Goal: Task Accomplishment & Management: Complete application form

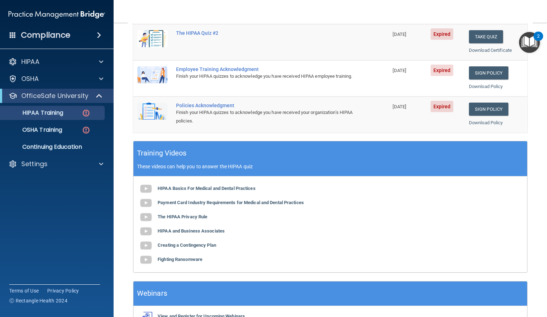
scroll to position [218, 0]
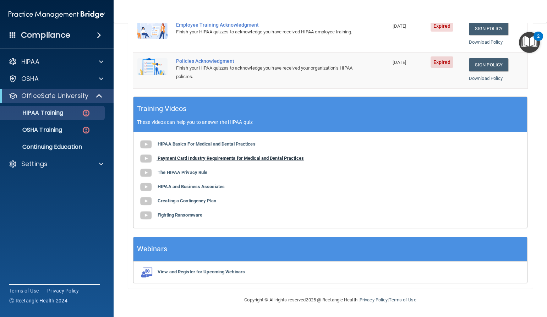
click at [243, 160] on b "Payment Card Industry Requirements for Medical and Dental Practices" at bounding box center [231, 157] width 146 height 5
click at [197, 172] on b "The HIPAA Privacy Rule" at bounding box center [183, 172] width 50 height 5
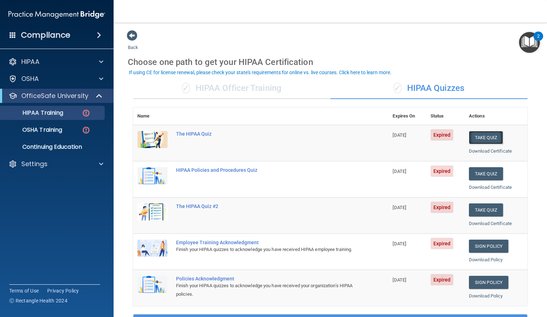
click at [470, 135] on button "Take Quiz" at bounding box center [486, 137] width 34 height 13
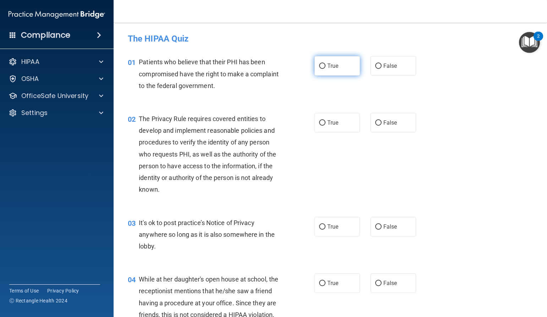
click at [319, 66] on input "True" at bounding box center [322, 66] width 6 height 5
radio input "true"
click at [320, 122] on input "True" at bounding box center [322, 122] width 6 height 5
radio input "true"
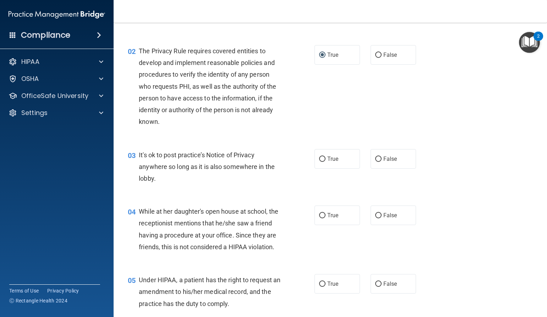
scroll to position [68, 0]
click at [319, 160] on input "True" at bounding box center [322, 158] width 6 height 5
radio input "true"
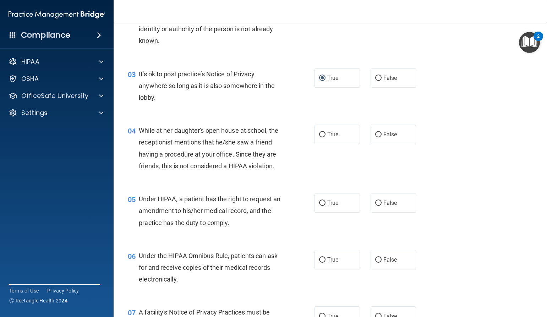
scroll to position [149, 0]
click at [375, 134] on input "False" at bounding box center [378, 133] width 6 height 5
radio input "true"
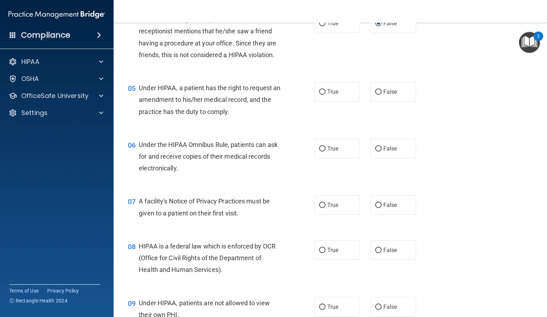
scroll to position [260, 0]
click at [375, 95] on input "False" at bounding box center [378, 91] width 6 height 5
radio input "true"
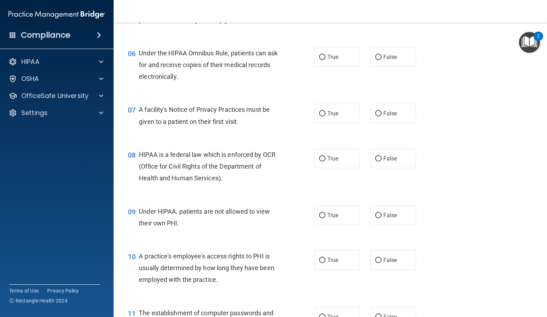
scroll to position [352, 0]
click at [321, 60] on input "True" at bounding box center [322, 56] width 6 height 5
radio input "true"
click at [375, 116] on input "False" at bounding box center [378, 113] width 6 height 5
radio input "true"
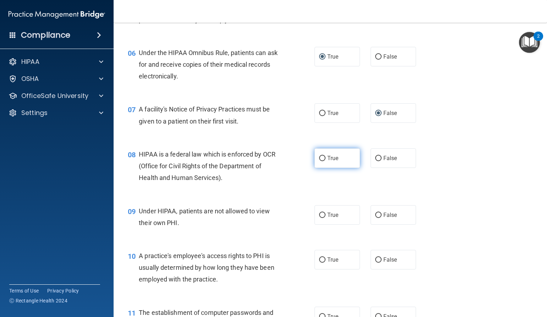
click at [321, 161] on input "True" at bounding box center [322, 158] width 6 height 5
radio input "true"
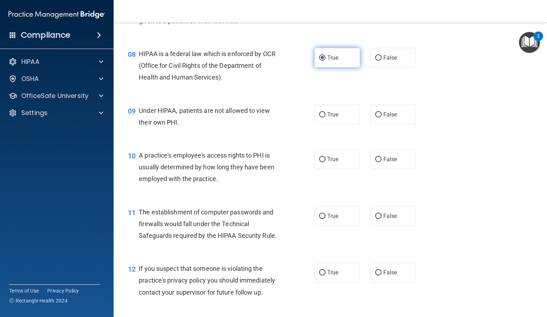
scroll to position [453, 0]
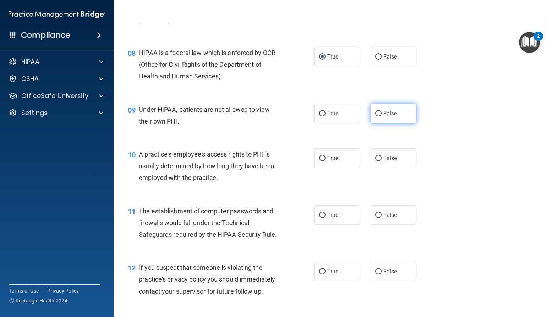
click at [377, 116] on input "False" at bounding box center [378, 113] width 6 height 5
radio input "true"
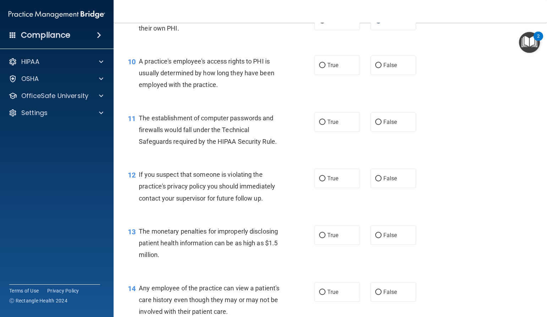
scroll to position [548, 0]
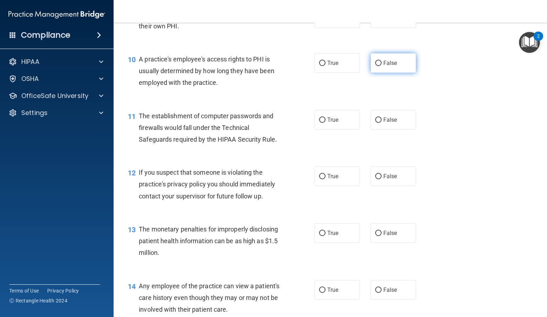
click at [375, 66] on input "False" at bounding box center [378, 63] width 6 height 5
radio input "true"
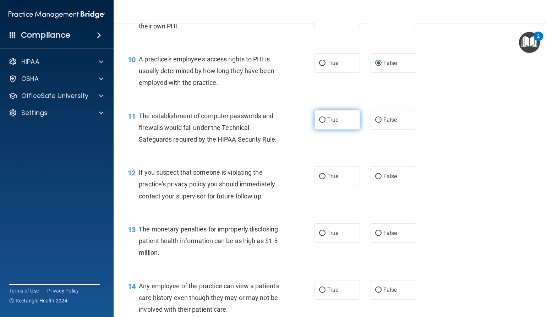
click at [319, 123] on input "True" at bounding box center [322, 119] width 6 height 5
radio input "true"
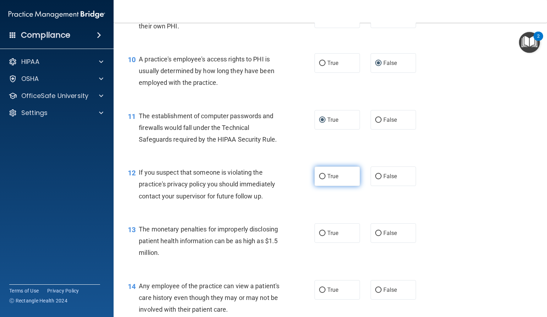
click at [320, 179] on input "True" at bounding box center [322, 176] width 6 height 5
radio input "true"
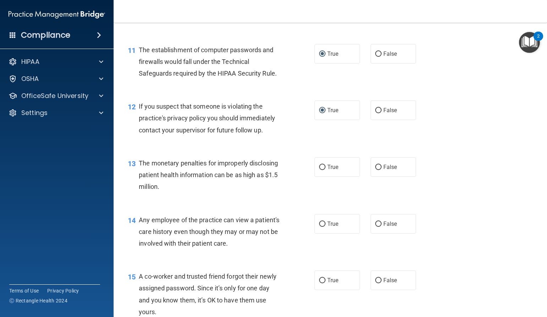
scroll to position [617, 0]
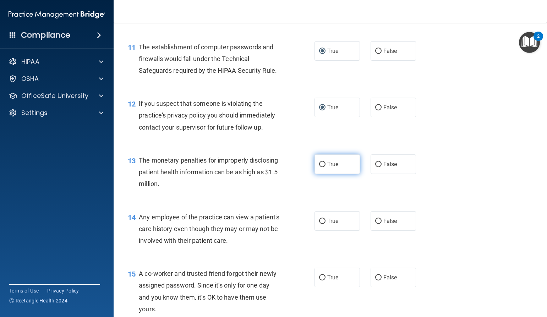
click at [320, 167] on input "True" at bounding box center [322, 164] width 6 height 5
radio input "true"
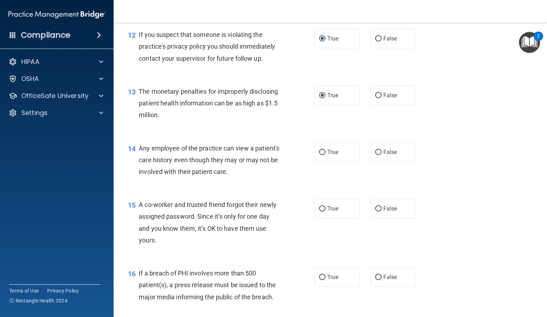
scroll to position [724, 0]
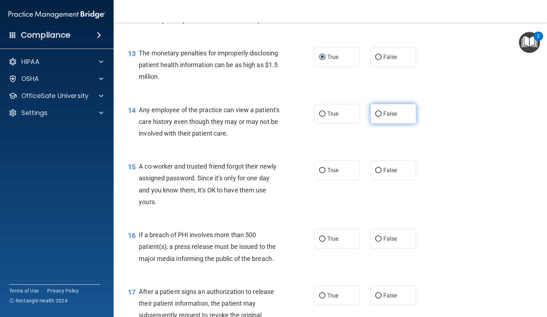
click at [376, 117] on input "False" at bounding box center [378, 113] width 6 height 5
radio input "true"
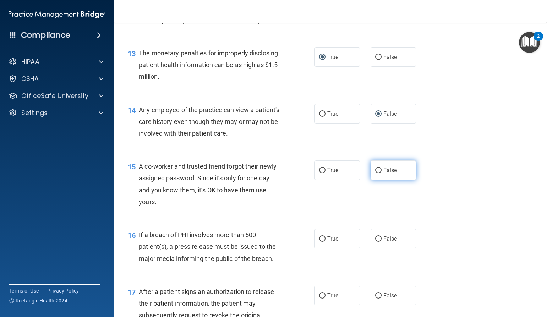
click at [375, 173] on input "False" at bounding box center [378, 170] width 6 height 5
radio input "true"
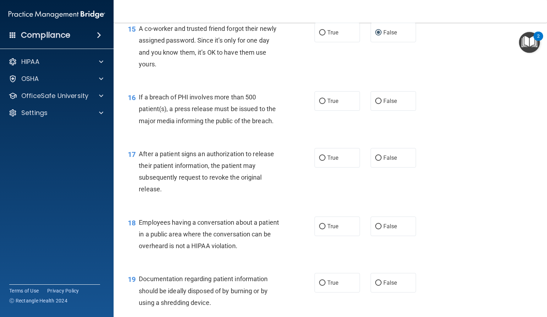
scroll to position [862, 0]
click at [319, 104] on input "True" at bounding box center [322, 100] width 6 height 5
radio input "true"
click at [319, 160] on input "True" at bounding box center [322, 157] width 6 height 5
radio input "true"
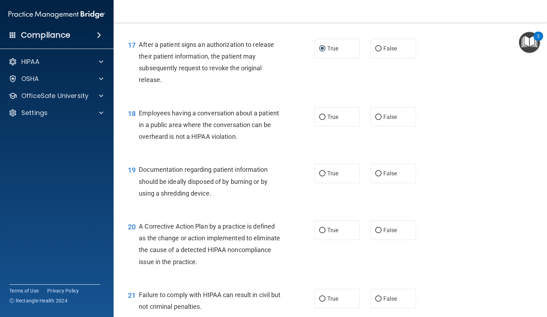
scroll to position [971, 0]
click at [375, 120] on input "False" at bounding box center [378, 116] width 6 height 5
radio input "true"
click at [319, 176] on input "True" at bounding box center [322, 173] width 6 height 5
radio input "true"
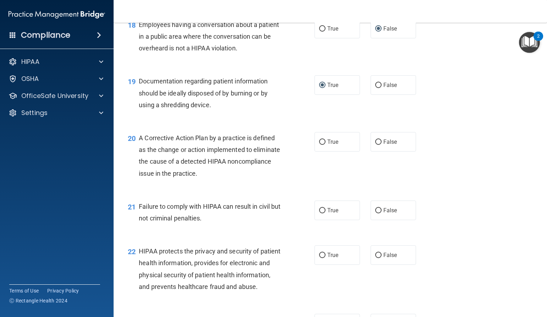
scroll to position [1062, 0]
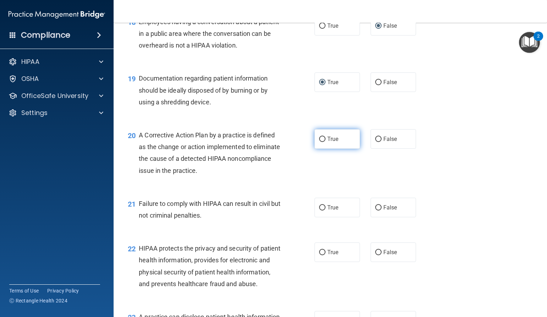
click at [320, 142] on input "True" at bounding box center [322, 139] width 6 height 5
radio input "true"
click at [375, 210] on input "False" at bounding box center [378, 207] width 6 height 5
radio input "true"
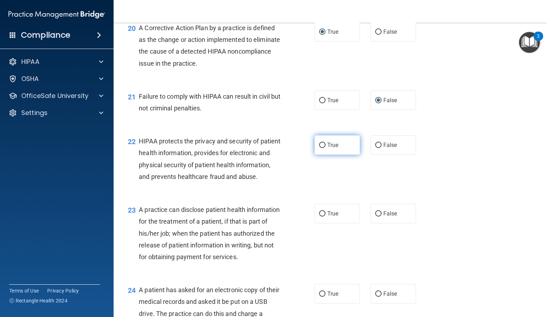
scroll to position [1186, 0]
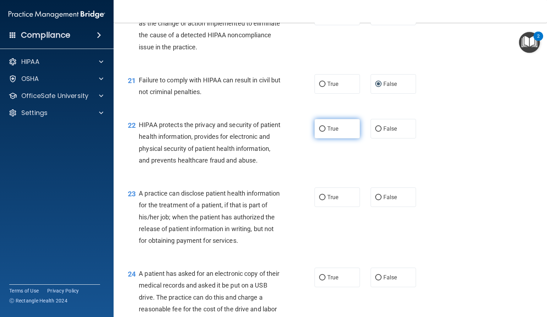
click at [323, 138] on label "True" at bounding box center [336, 129] width 45 height 20
click at [323, 132] on input "True" at bounding box center [322, 128] width 6 height 5
radio input "true"
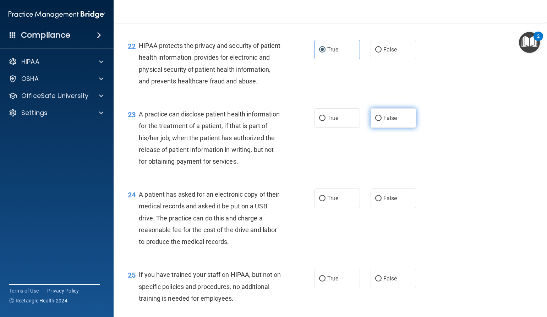
scroll to position [1265, 0]
click at [375, 121] on input "False" at bounding box center [378, 117] width 6 height 5
radio input "true"
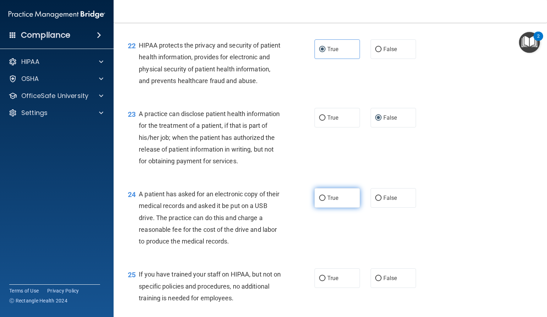
click at [319, 201] on input "True" at bounding box center [322, 198] width 6 height 5
radio input "true"
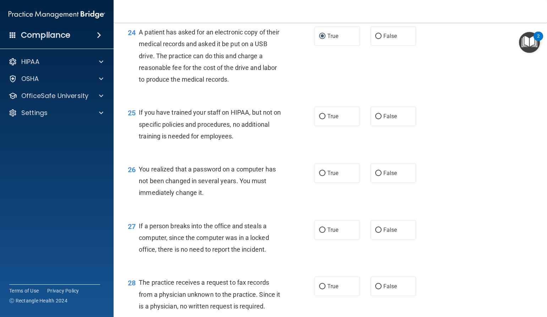
scroll to position [1427, 0]
click at [375, 119] on input "False" at bounding box center [378, 116] width 6 height 5
radio input "true"
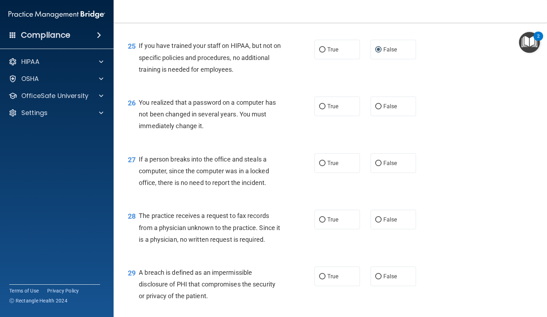
scroll to position [1494, 0]
click at [319, 109] on input "True" at bounding box center [322, 106] width 6 height 5
radio input "true"
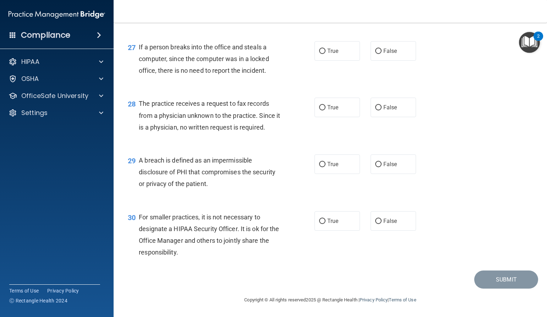
scroll to position [1630, 0]
click at [375, 54] on input "False" at bounding box center [378, 51] width 6 height 5
radio input "true"
click at [320, 110] on input "True" at bounding box center [322, 107] width 6 height 5
radio input "true"
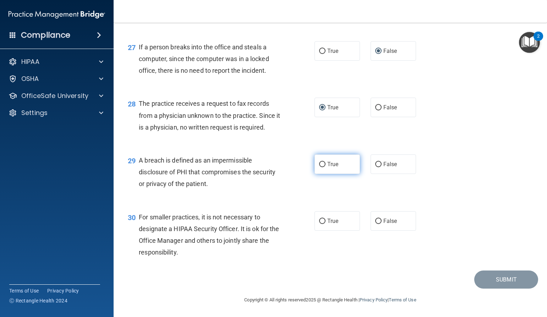
click at [322, 167] on input "True" at bounding box center [322, 164] width 6 height 5
radio input "true"
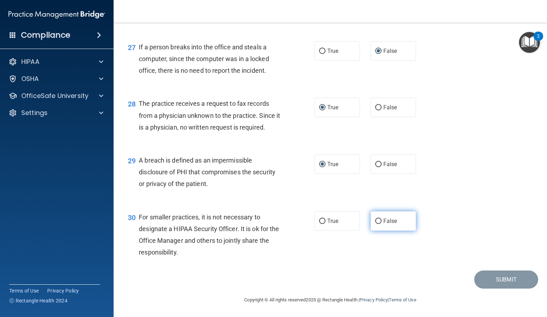
click at [375, 224] on input "False" at bounding box center [378, 221] width 6 height 5
radio input "true"
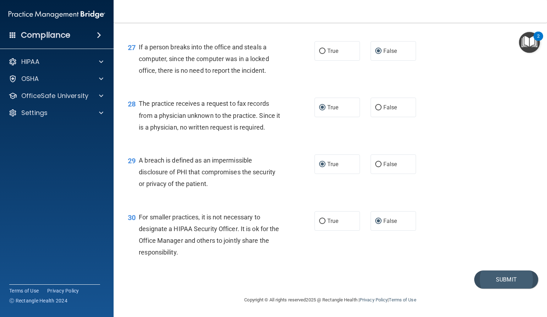
scroll to position [1619, 0]
click at [500, 288] on button "Submit" at bounding box center [506, 279] width 64 height 18
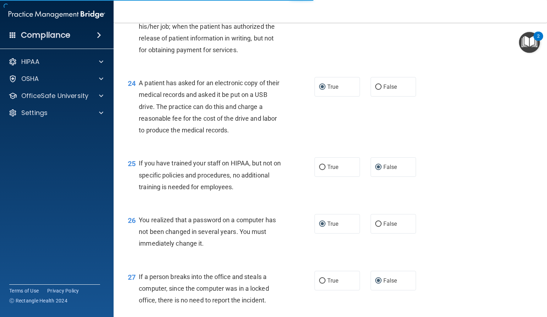
scroll to position [1372, 0]
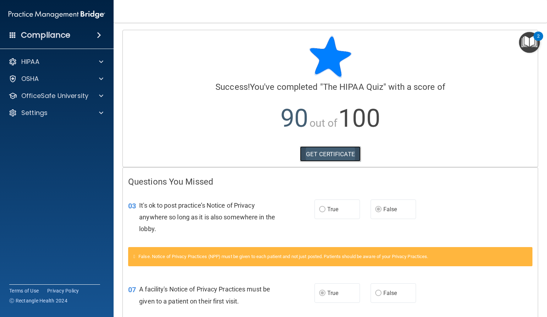
click at [331, 155] on link "GET CERTIFICATE" at bounding box center [330, 154] width 61 height 16
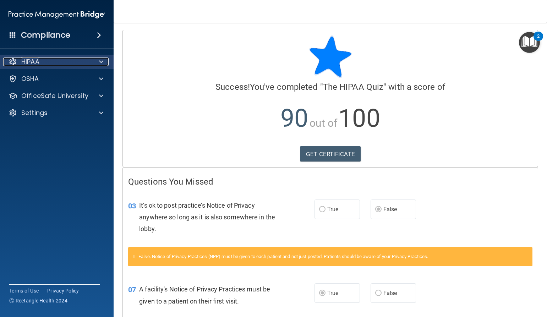
click at [98, 61] on div at bounding box center [100, 61] width 18 height 9
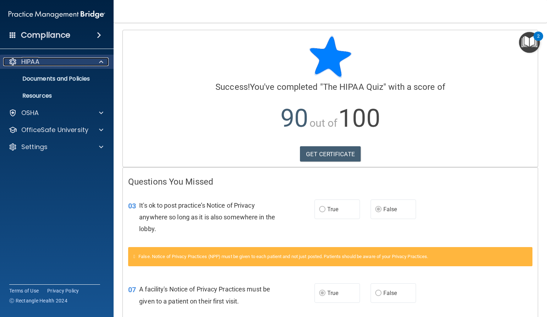
click at [101, 60] on span at bounding box center [101, 61] width 4 height 9
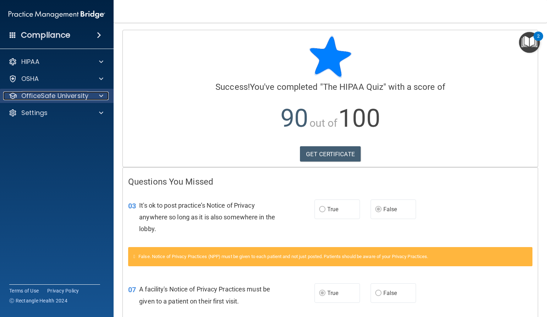
click at [100, 98] on span at bounding box center [101, 96] width 4 height 9
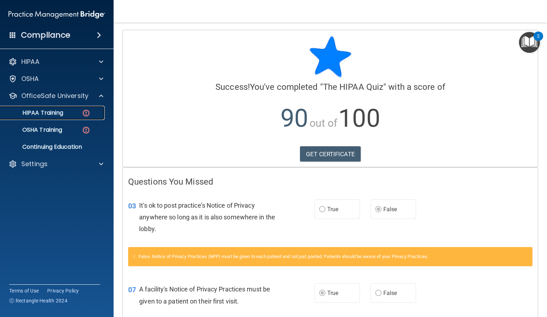
click at [64, 110] on div "HIPAA Training" at bounding box center [53, 112] width 97 height 7
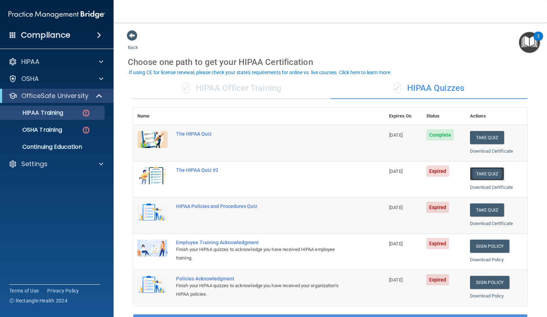
click at [485, 170] on button "Take Quiz" at bounding box center [487, 173] width 34 height 13
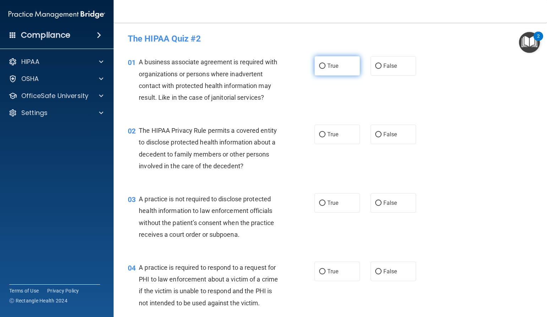
click at [320, 65] on input "True" at bounding box center [322, 66] width 6 height 5
radio input "true"
click at [319, 134] on input "True" at bounding box center [322, 134] width 6 height 5
radio input "true"
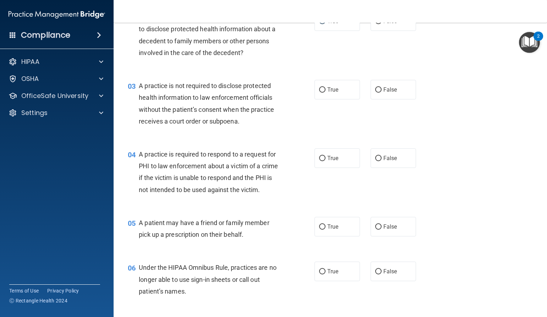
scroll to position [119, 0]
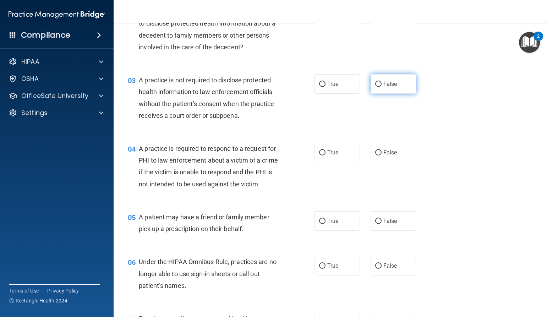
click at [375, 82] on input "False" at bounding box center [378, 84] width 6 height 5
radio input "true"
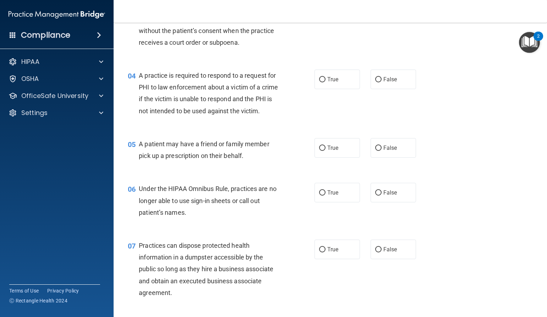
scroll to position [193, 0]
click at [320, 79] on input "True" at bounding box center [322, 78] width 6 height 5
radio input "true"
click at [375, 79] on input "False" at bounding box center [378, 78] width 6 height 5
radio input "true"
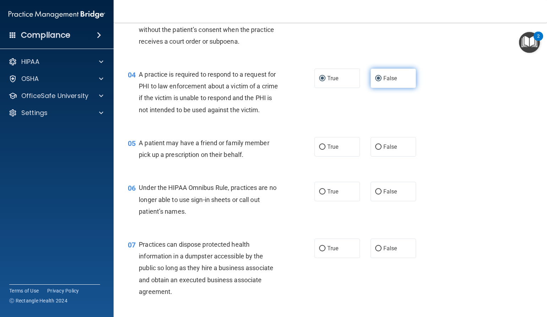
radio input "false"
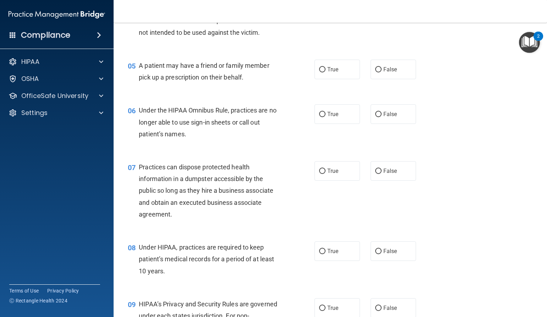
scroll to position [271, 0]
click at [319, 71] on input "True" at bounding box center [322, 69] width 6 height 5
radio input "true"
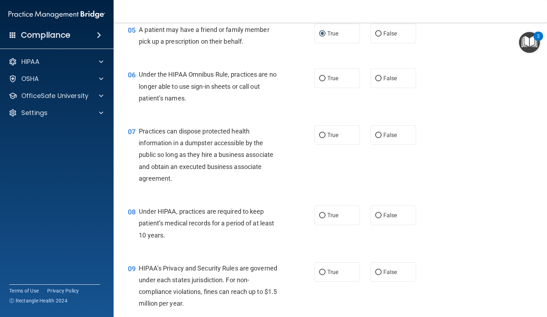
scroll to position [307, 0]
click at [375, 77] on input "False" at bounding box center [378, 78] width 6 height 5
radio input "true"
click at [375, 133] on input "False" at bounding box center [378, 134] width 6 height 5
radio input "true"
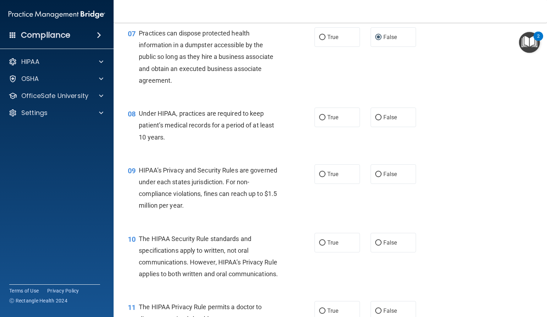
scroll to position [405, 0]
click at [320, 116] on input "True" at bounding box center [322, 116] width 6 height 5
radio input "true"
click at [376, 172] on input "False" at bounding box center [378, 173] width 6 height 5
radio input "true"
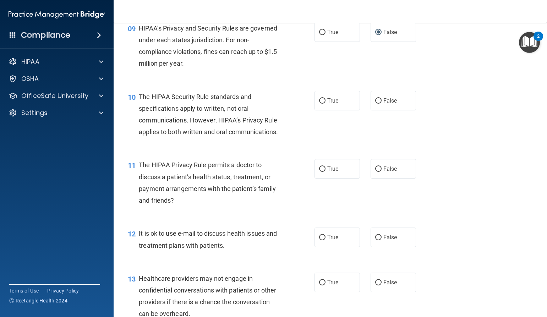
scroll to position [549, 0]
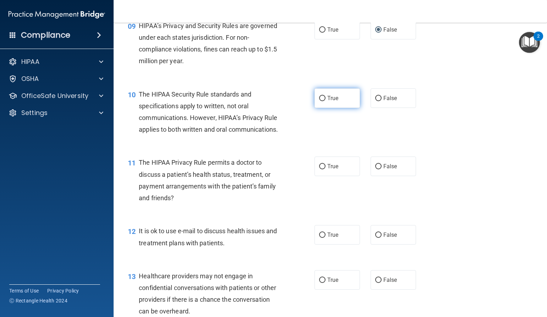
click at [321, 96] on input "True" at bounding box center [322, 98] width 6 height 5
radio input "true"
click at [377, 167] on input "False" at bounding box center [378, 166] width 6 height 5
radio input "true"
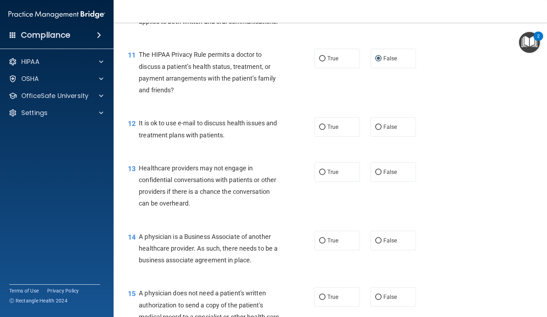
scroll to position [657, 0]
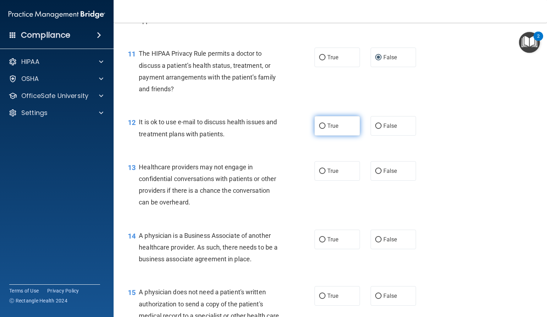
click at [319, 123] on input "True" at bounding box center [322, 125] width 6 height 5
radio input "true"
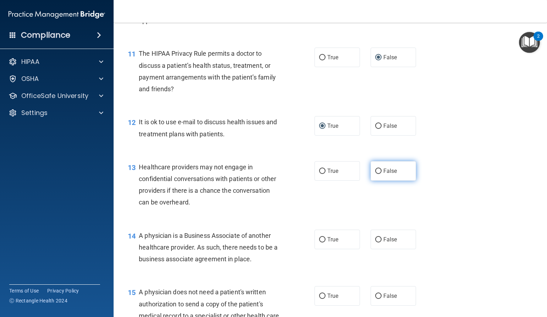
click at [375, 171] on input "False" at bounding box center [378, 171] width 6 height 5
radio input "true"
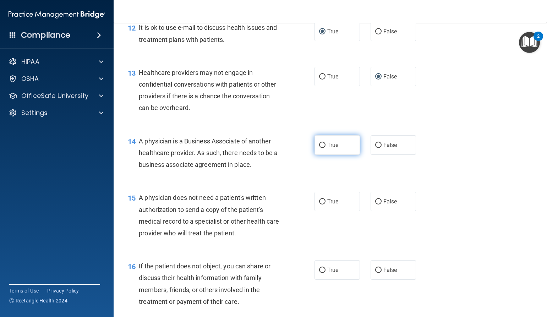
scroll to position [753, 0]
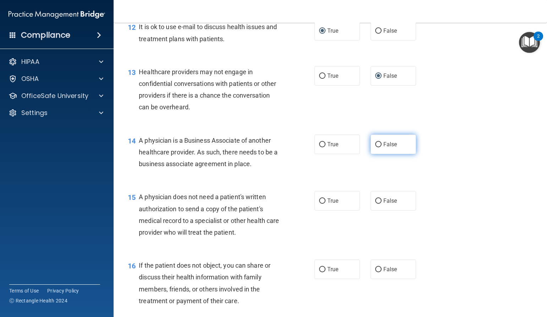
click at [375, 144] on input "False" at bounding box center [378, 144] width 6 height 5
radio input "true"
click at [319, 202] on input "True" at bounding box center [322, 200] width 6 height 5
radio input "true"
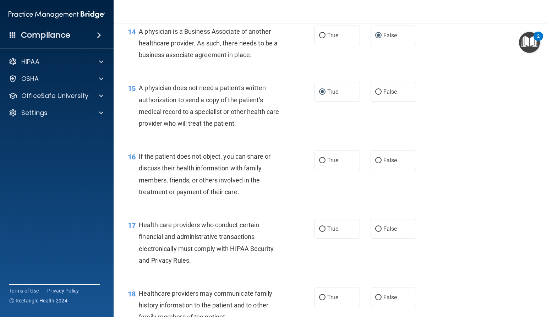
scroll to position [894, 0]
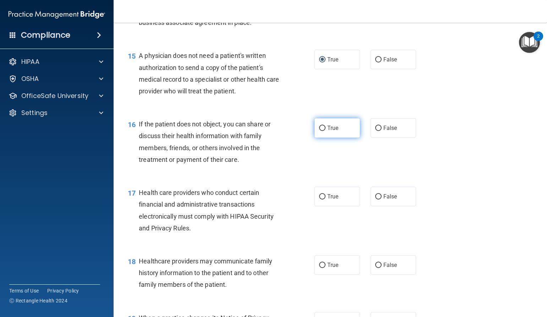
click at [320, 127] on input "True" at bounding box center [322, 128] width 6 height 5
radio input "true"
click at [319, 196] on input "True" at bounding box center [322, 196] width 6 height 5
radio input "true"
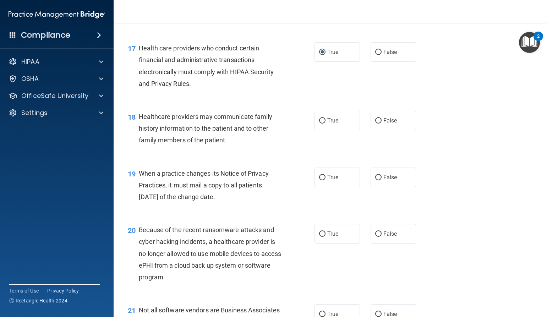
scroll to position [1039, 0]
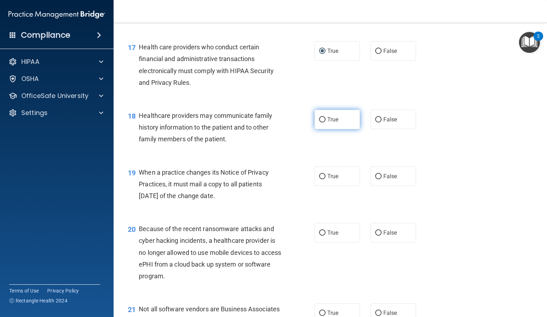
click at [319, 122] on input "True" at bounding box center [322, 119] width 6 height 5
radio input "true"
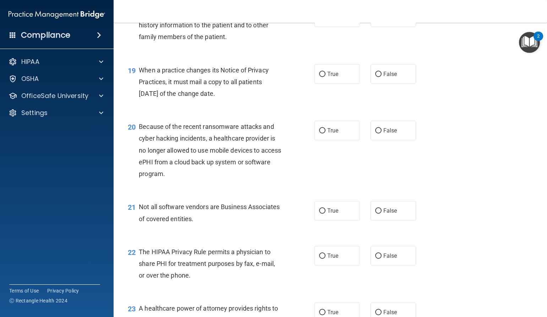
scroll to position [1142, 0]
click at [375, 73] on input "False" at bounding box center [378, 73] width 6 height 5
radio input "true"
click at [375, 129] on input "False" at bounding box center [378, 129] width 6 height 5
radio input "true"
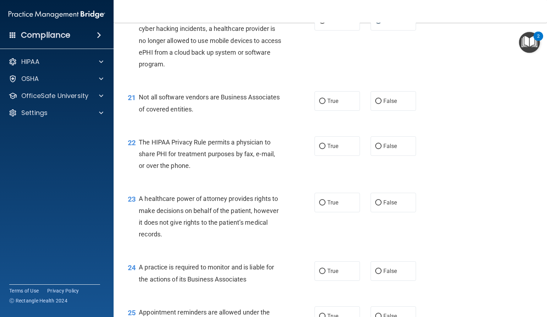
scroll to position [1253, 0]
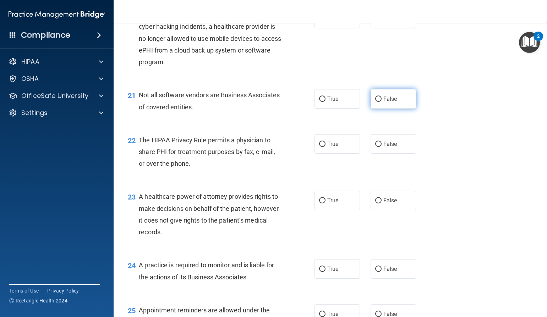
click at [375, 99] on input "False" at bounding box center [378, 99] width 6 height 5
radio input "true"
click at [321, 98] on input "True" at bounding box center [322, 99] width 6 height 5
radio input "true"
radio input "false"
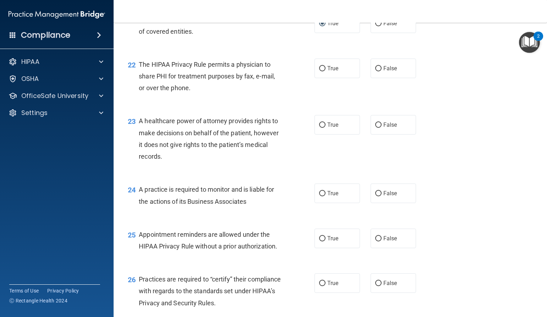
scroll to position [1332, 0]
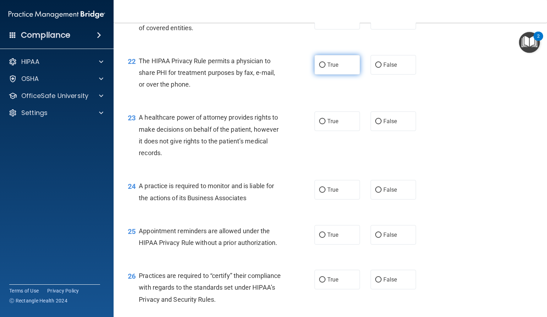
click at [321, 64] on input "True" at bounding box center [322, 64] width 6 height 5
radio input "true"
click at [375, 120] on input "False" at bounding box center [378, 121] width 6 height 5
radio input "true"
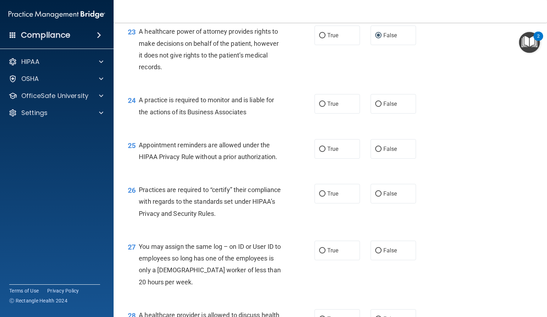
scroll to position [1419, 0]
click at [375, 102] on input "False" at bounding box center [378, 103] width 6 height 5
radio input "true"
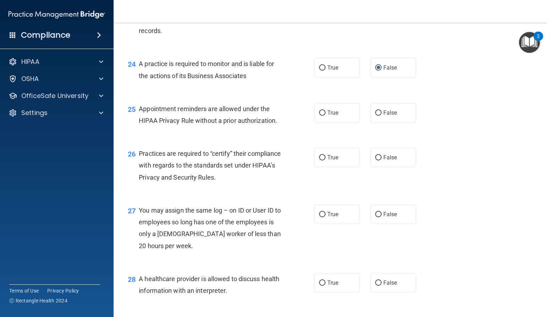
scroll to position [1461, 0]
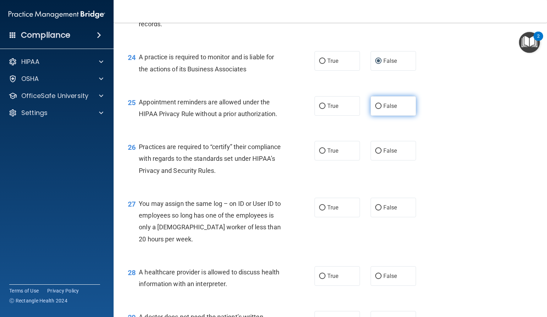
click at [376, 105] on input "False" at bounding box center [378, 106] width 6 height 5
radio input "true"
click at [319, 104] on input "True" at bounding box center [322, 106] width 6 height 5
radio input "true"
radio input "false"
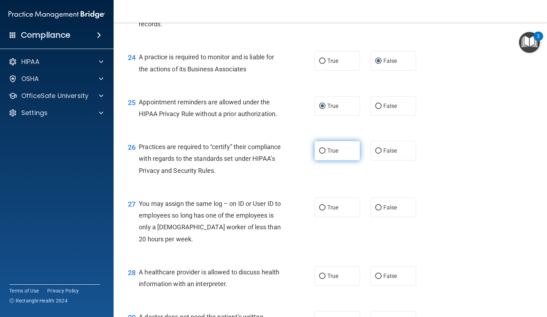
click at [320, 151] on input "True" at bounding box center [322, 150] width 6 height 5
radio input "true"
click at [375, 205] on input "False" at bounding box center [378, 207] width 6 height 5
radio input "true"
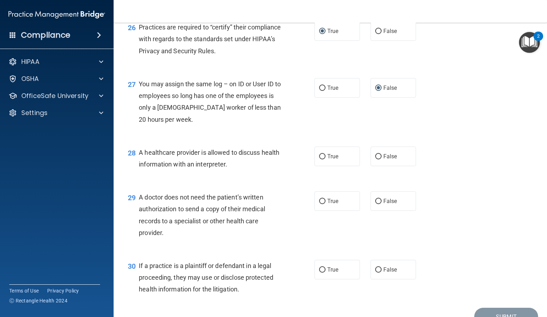
scroll to position [1582, 0]
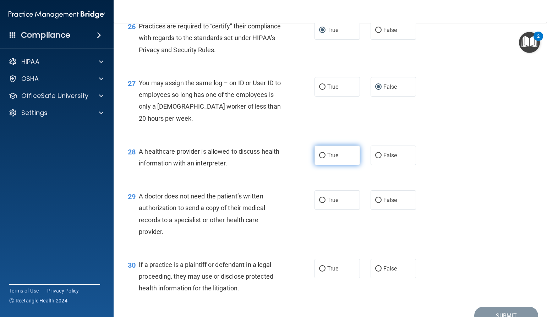
click at [320, 157] on input "True" at bounding box center [322, 155] width 6 height 5
radio input "true"
click at [319, 198] on input "True" at bounding box center [322, 200] width 6 height 5
radio input "true"
click at [322, 267] on input "True" at bounding box center [322, 268] width 6 height 5
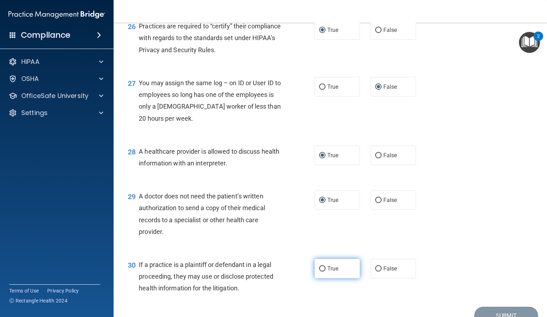
radio input "true"
click at [495, 311] on button "Submit" at bounding box center [506, 316] width 64 height 18
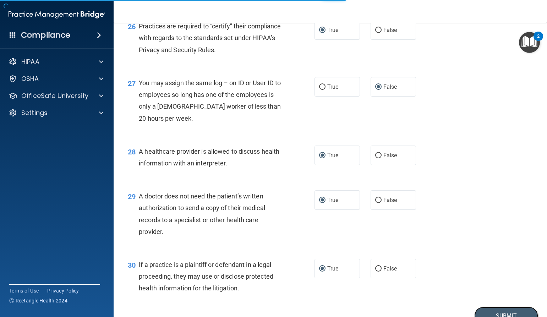
scroll to position [1618, 0]
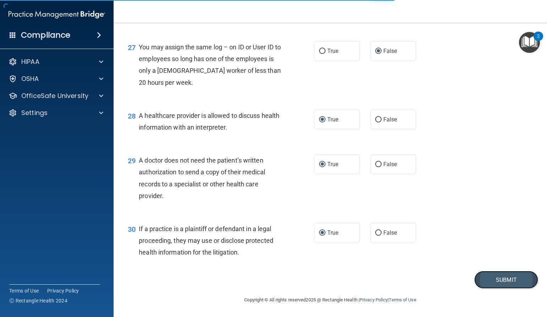
click at [495, 280] on button "Submit" at bounding box center [506, 280] width 64 height 18
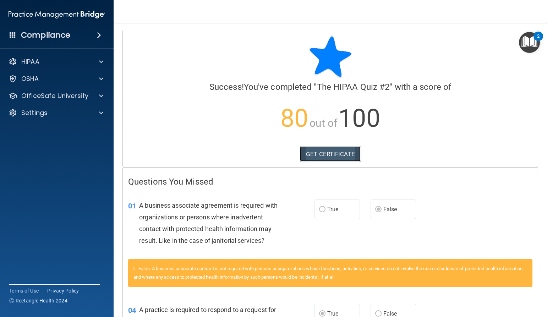
click at [313, 154] on link "GET CERTIFICATE" at bounding box center [330, 154] width 61 height 16
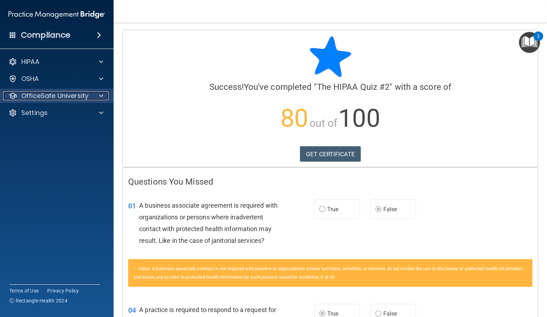
click at [101, 95] on span at bounding box center [101, 96] width 4 height 9
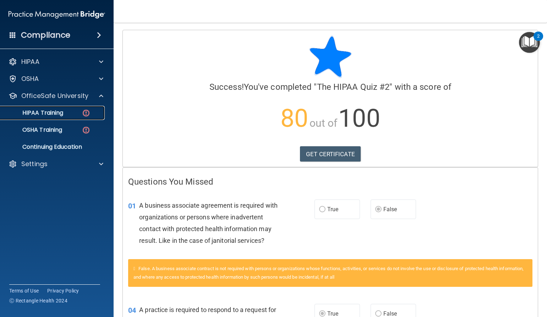
click at [59, 114] on p "HIPAA Training" at bounding box center [34, 112] width 59 height 7
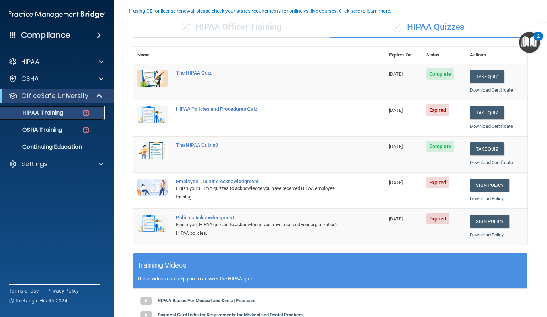
scroll to position [61, 0]
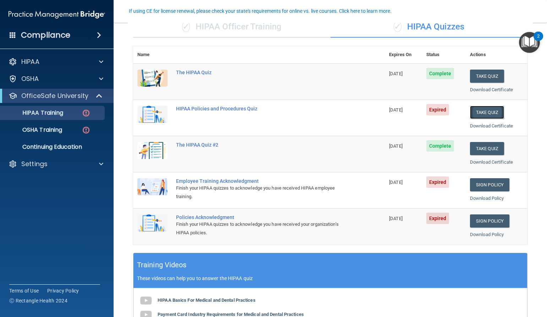
click at [480, 110] on button "Take Quiz" at bounding box center [487, 112] width 34 height 13
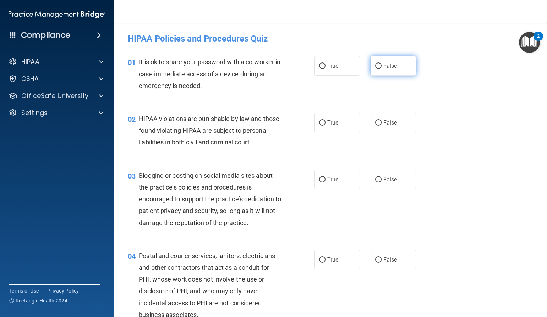
click at [375, 67] on input "False" at bounding box center [378, 66] width 6 height 5
radio input "true"
click at [320, 122] on input "True" at bounding box center [322, 122] width 6 height 5
radio input "true"
click at [319, 182] on input "True" at bounding box center [322, 179] width 6 height 5
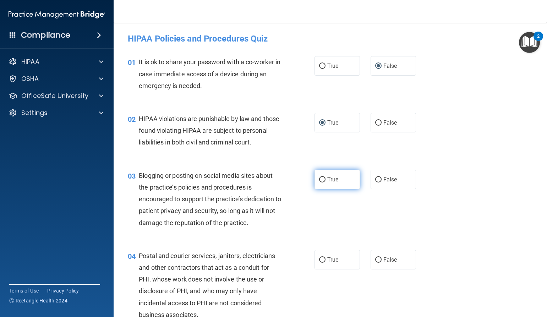
radio input "true"
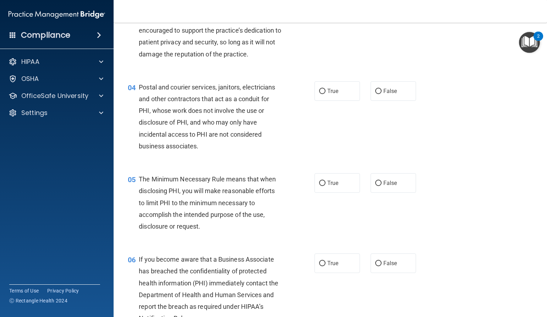
scroll to position [169, 0]
click at [319, 94] on input "True" at bounding box center [322, 90] width 6 height 5
radio input "true"
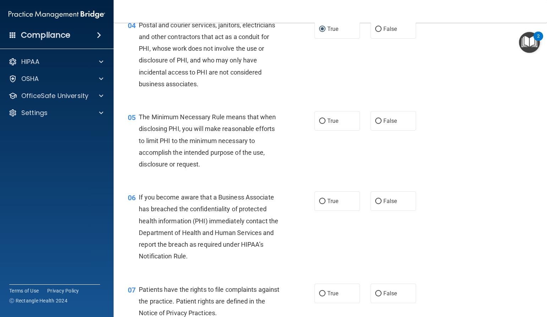
scroll to position [232, 0]
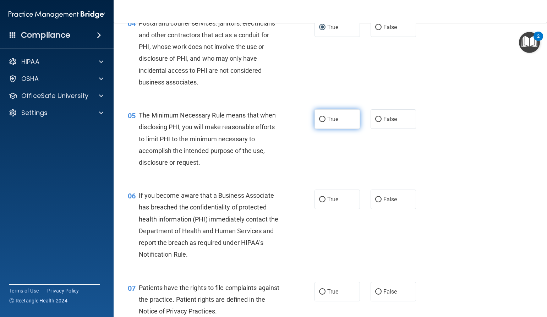
click at [320, 122] on input "True" at bounding box center [322, 119] width 6 height 5
radio input "true"
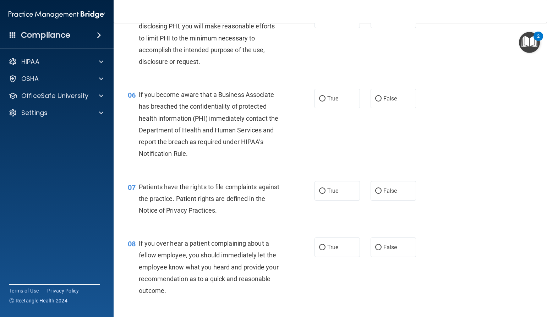
scroll to position [334, 0]
click at [376, 101] on input "False" at bounding box center [378, 97] width 6 height 5
radio input "true"
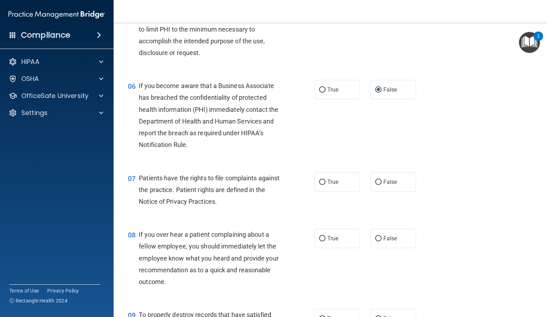
scroll to position [342, 0]
click at [320, 185] on input "True" at bounding box center [322, 181] width 6 height 5
radio input "true"
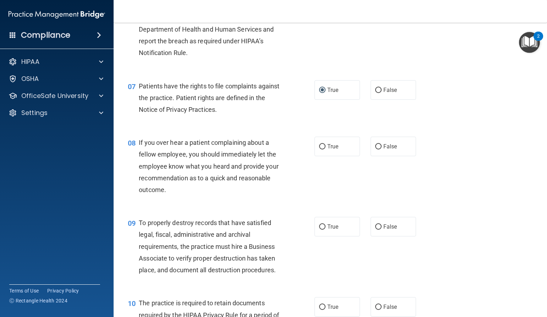
scroll to position [448, 0]
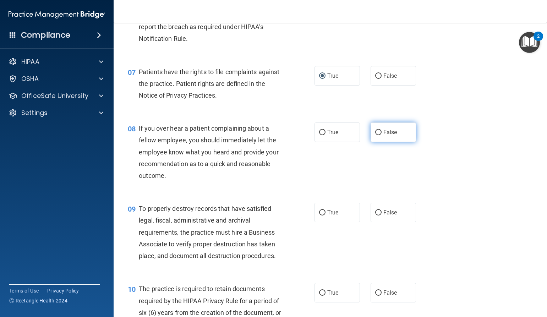
click at [376, 135] on input "False" at bounding box center [378, 132] width 6 height 5
radio input "true"
click at [320, 135] on input "True" at bounding box center [322, 132] width 6 height 5
radio input "true"
radio input "false"
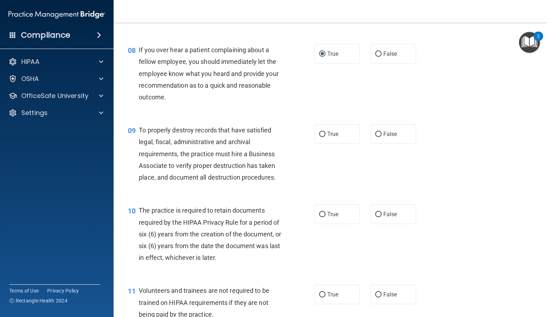
scroll to position [534, 0]
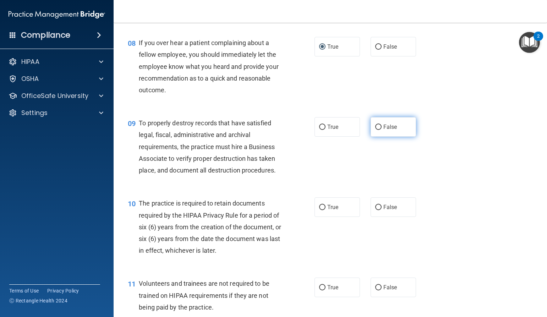
click at [375, 130] on input "False" at bounding box center [378, 127] width 6 height 5
radio input "true"
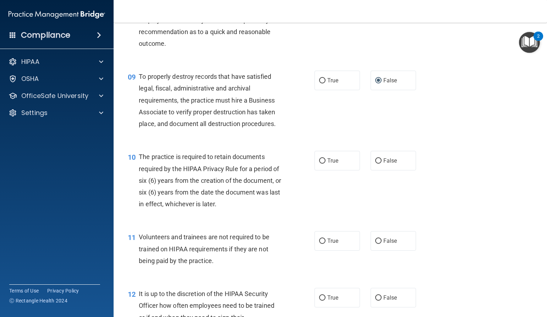
scroll to position [587, 0]
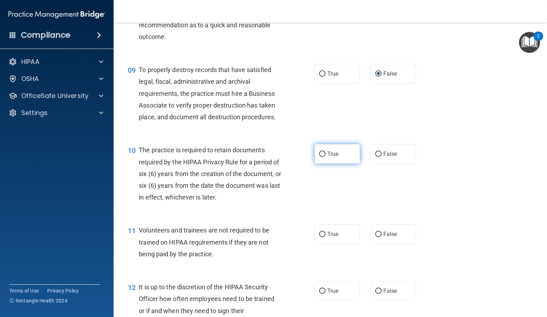
click at [319, 157] on input "True" at bounding box center [322, 154] width 6 height 5
radio input "true"
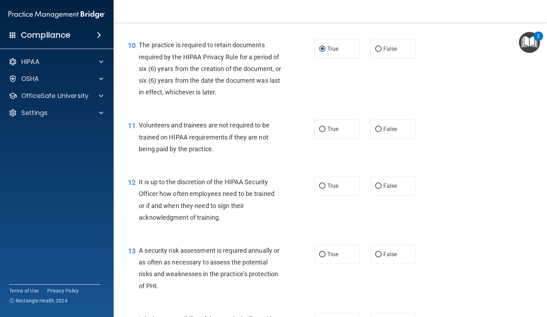
scroll to position [692, 0]
click at [376, 132] on input "False" at bounding box center [378, 128] width 6 height 5
radio input "true"
click at [376, 188] on input "False" at bounding box center [378, 185] width 6 height 5
radio input "true"
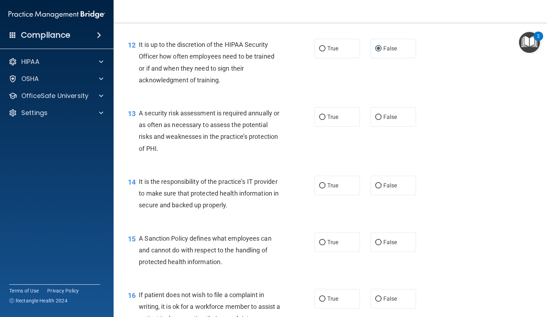
scroll to position [827, 0]
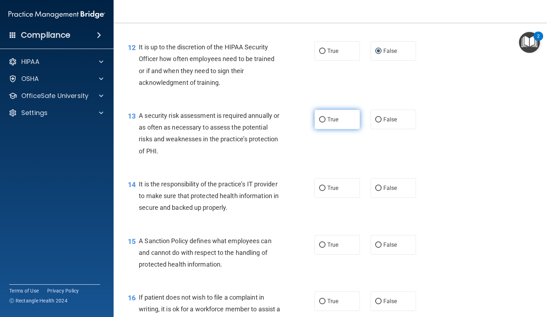
click at [319, 122] on input "True" at bounding box center [322, 119] width 6 height 5
radio input "true"
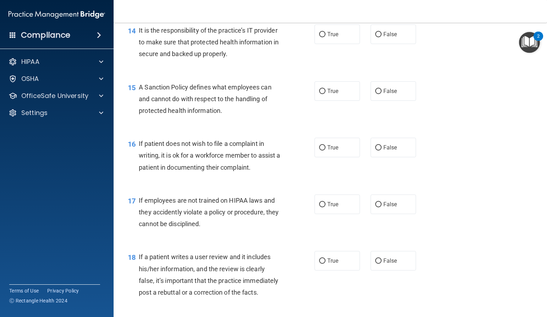
scroll to position [981, 0]
click at [319, 37] on input "True" at bounding box center [322, 34] width 6 height 5
radio input "true"
click at [376, 94] on input "False" at bounding box center [378, 90] width 6 height 5
radio input "true"
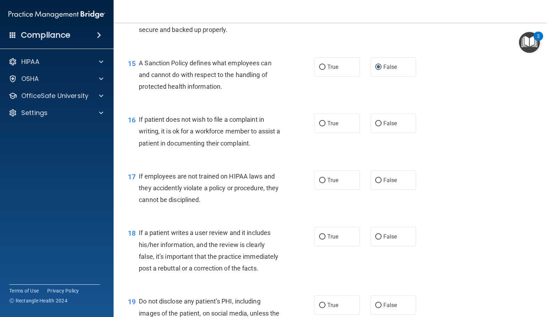
scroll to position [1005, 0]
click at [320, 126] on input "True" at bounding box center [322, 123] width 6 height 5
radio input "true"
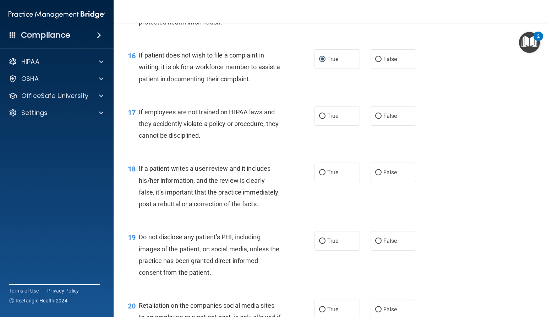
scroll to position [1069, 0]
click at [375, 119] on input "False" at bounding box center [378, 115] width 6 height 5
radio input "true"
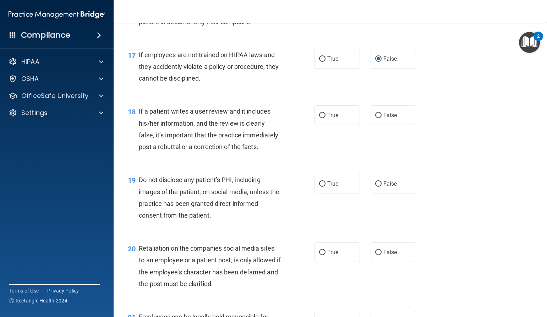
scroll to position [1127, 0]
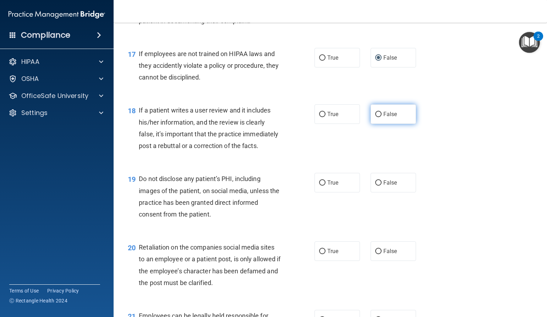
click at [375, 117] on input "False" at bounding box center [378, 114] width 6 height 5
radio input "true"
click at [320, 192] on label "True" at bounding box center [336, 183] width 45 height 20
click at [320, 186] on input "True" at bounding box center [322, 182] width 6 height 5
radio input "true"
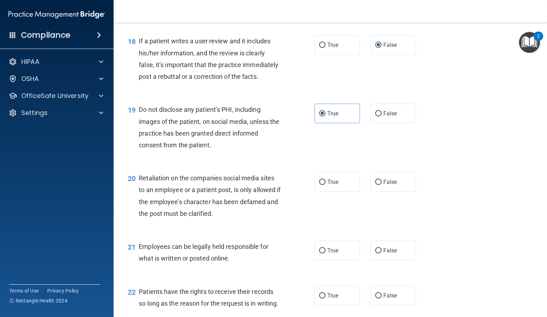
scroll to position [1198, 0]
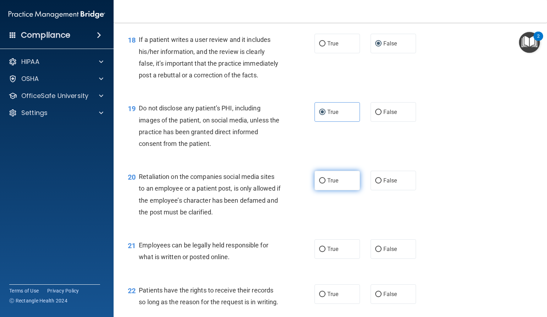
click at [319, 183] on input "True" at bounding box center [322, 180] width 6 height 5
radio input "true"
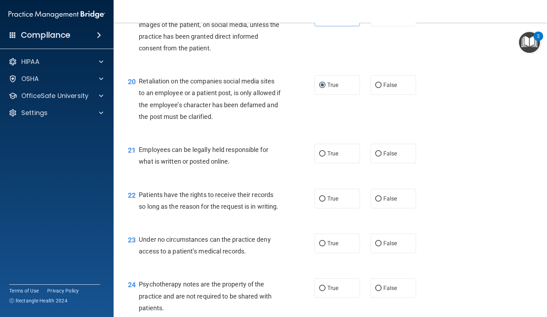
scroll to position [1296, 0]
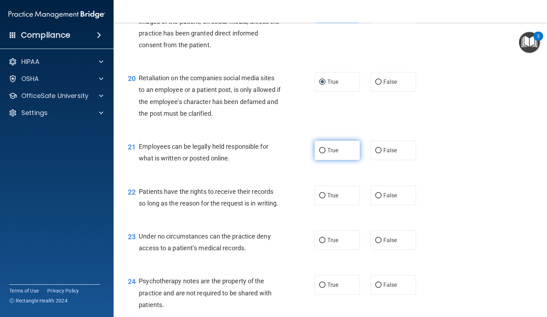
click at [319, 153] on input "True" at bounding box center [322, 150] width 6 height 5
radio input "true"
click at [320, 198] on input "True" at bounding box center [322, 195] width 6 height 5
radio input "true"
click at [375, 198] on input "False" at bounding box center [378, 195] width 6 height 5
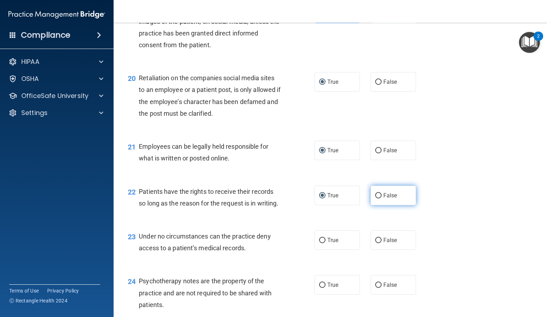
radio input "true"
radio input "false"
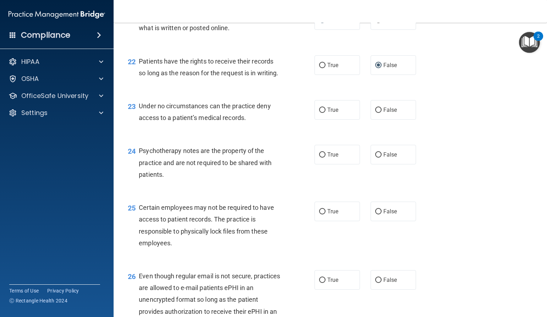
scroll to position [1427, 0]
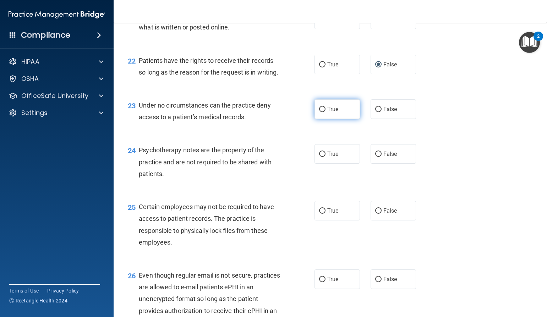
click at [320, 112] on input "True" at bounding box center [322, 109] width 6 height 5
radio input "true"
click at [320, 157] on input "True" at bounding box center [322, 154] width 6 height 5
radio input "true"
click at [375, 214] on input "False" at bounding box center [378, 210] width 6 height 5
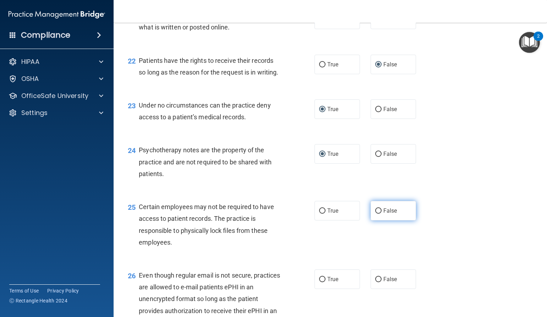
radio input "true"
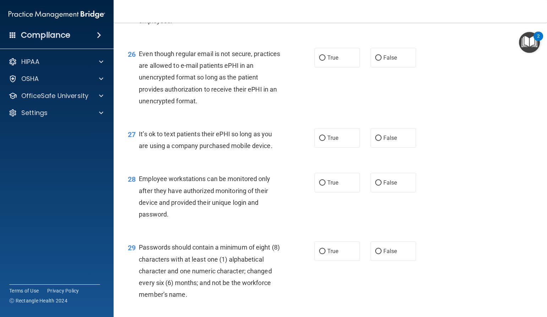
scroll to position [1650, 0]
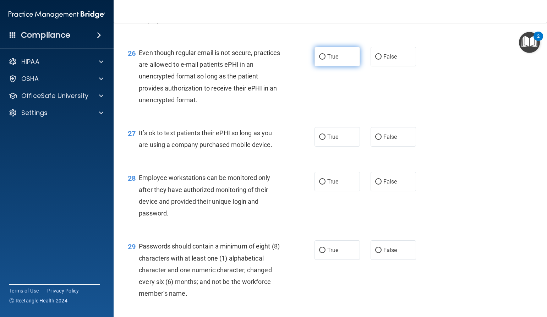
click at [319, 60] on input "True" at bounding box center [322, 56] width 6 height 5
radio input "true"
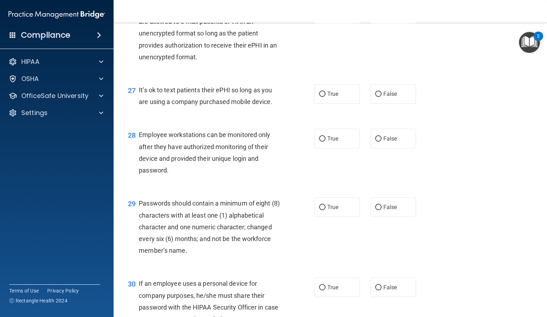
scroll to position [1693, 0]
click at [319, 97] on input "True" at bounding box center [322, 93] width 6 height 5
radio input "true"
click at [377, 97] on input "False" at bounding box center [378, 93] width 6 height 5
radio input "true"
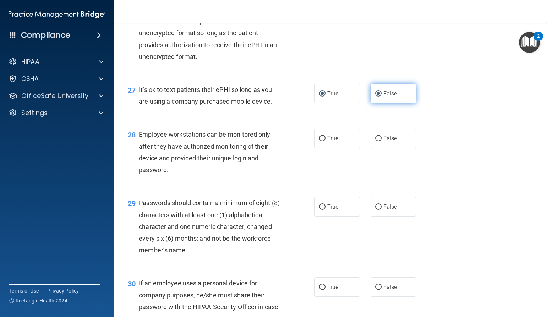
radio input "false"
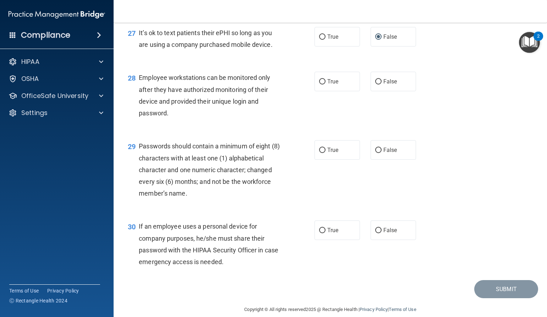
scroll to position [1783, 0]
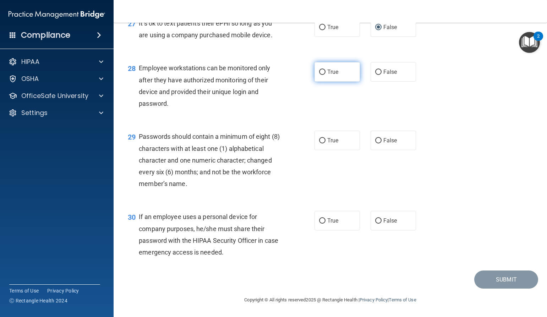
click at [320, 71] on input "True" at bounding box center [322, 72] width 6 height 5
radio input "true"
click at [320, 140] on input "True" at bounding box center [322, 140] width 6 height 5
radio input "true"
click at [375, 219] on input "False" at bounding box center [378, 220] width 6 height 5
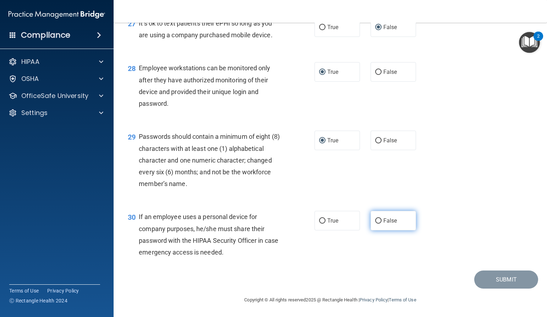
radio input "true"
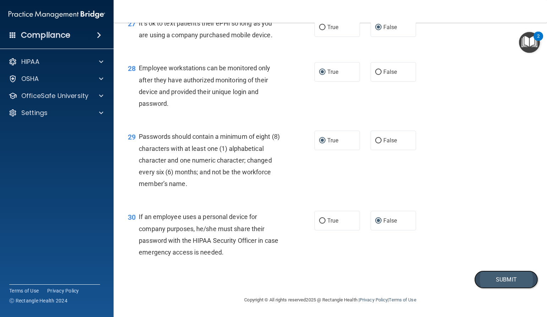
click at [482, 282] on button "Submit" at bounding box center [506, 279] width 64 height 18
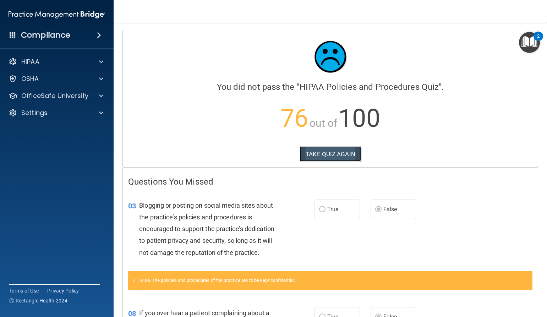
click at [316, 153] on button "TAKE QUIZ AGAIN" at bounding box center [329, 154] width 61 height 16
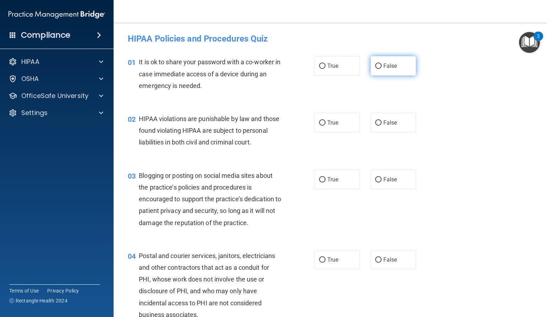
click at [375, 64] on input "False" at bounding box center [378, 66] width 6 height 5
radio input "true"
click at [319, 121] on input "True" at bounding box center [322, 122] width 6 height 5
radio input "true"
click at [375, 182] on input "False" at bounding box center [378, 179] width 6 height 5
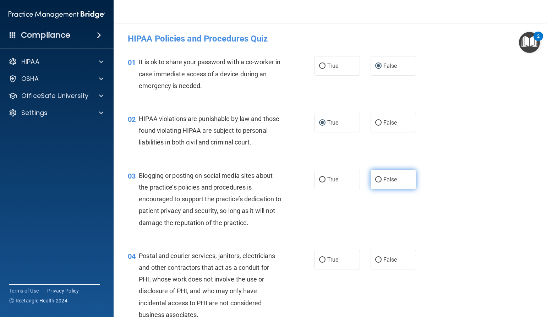
radio input "true"
click at [319, 263] on input "True" at bounding box center [322, 259] width 6 height 5
radio input "true"
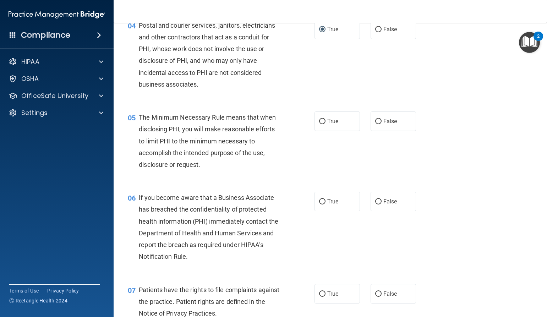
scroll to position [231, 0]
click at [319, 124] on input "True" at bounding box center [322, 121] width 6 height 5
radio input "true"
click at [377, 204] on input "False" at bounding box center [378, 201] width 6 height 5
radio input "true"
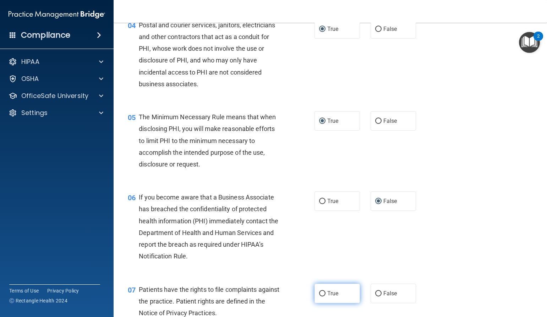
click at [320, 296] on input "True" at bounding box center [322, 293] width 6 height 5
radio input "true"
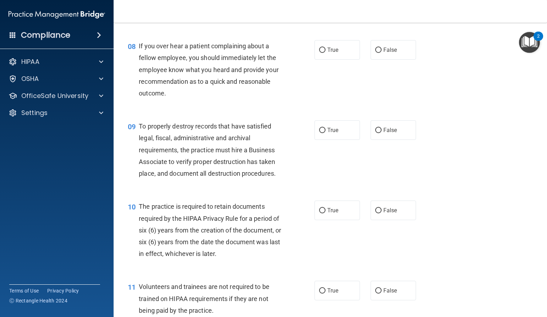
scroll to position [531, 0]
click at [376, 53] on input "False" at bounding box center [378, 49] width 6 height 5
radio input "true"
click at [376, 133] on input "False" at bounding box center [378, 129] width 6 height 5
radio input "true"
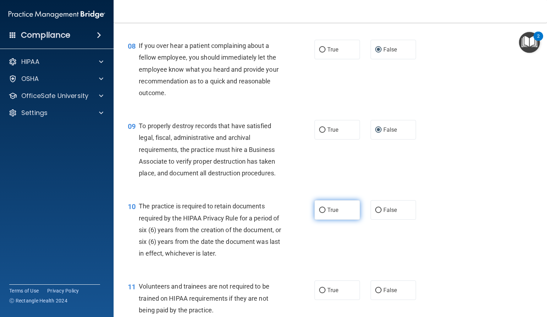
click at [319, 213] on input "True" at bounding box center [322, 210] width 6 height 5
radio input "true"
click at [375, 293] on input "False" at bounding box center [378, 290] width 6 height 5
radio input "true"
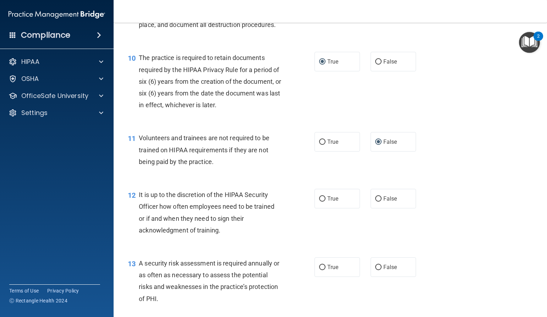
scroll to position [679, 0]
click at [375, 201] on input "False" at bounding box center [378, 198] width 6 height 5
radio input "true"
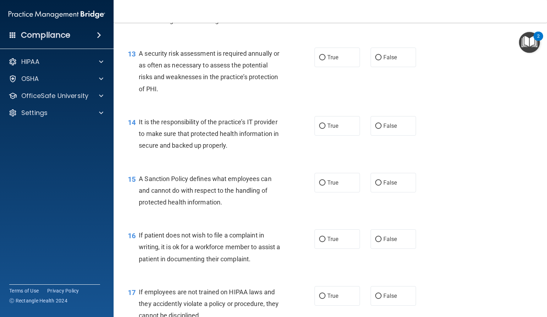
scroll to position [895, 0]
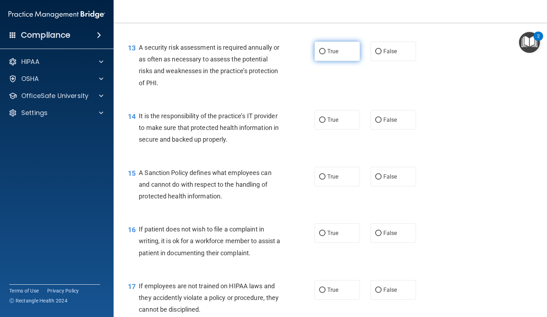
click at [319, 54] on input "True" at bounding box center [322, 51] width 6 height 5
radio input "true"
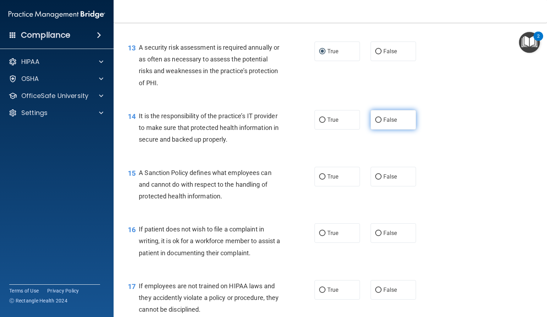
click at [375, 123] on input "False" at bounding box center [378, 119] width 6 height 5
radio input "true"
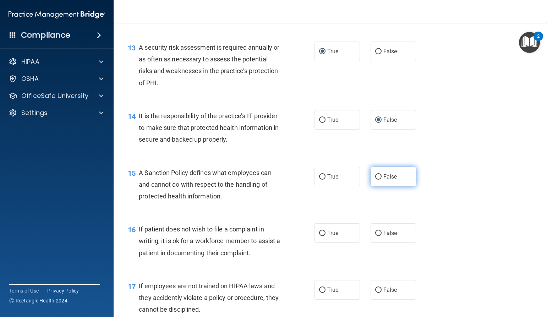
click at [375, 180] on input "False" at bounding box center [378, 176] width 6 height 5
radio input "true"
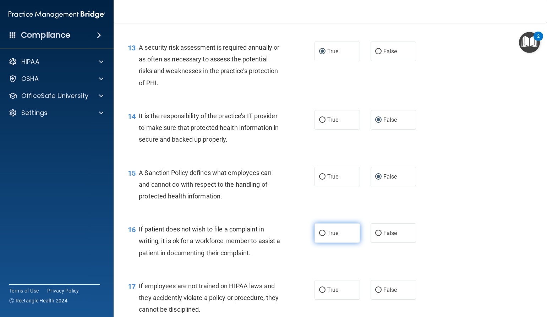
click at [319, 236] on input "True" at bounding box center [322, 233] width 6 height 5
radio input "true"
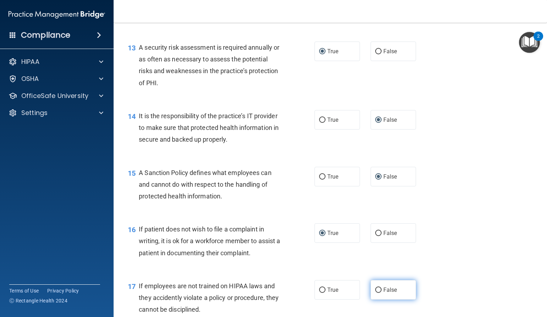
click at [375, 293] on input "False" at bounding box center [378, 289] width 6 height 5
radio input "true"
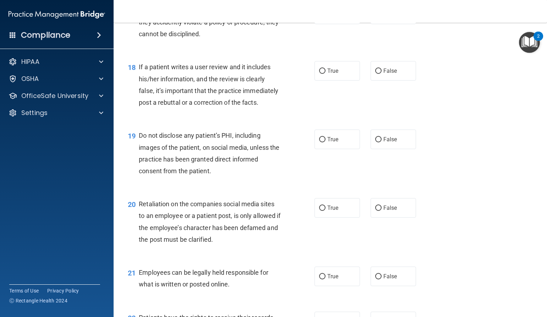
scroll to position [1171, 0]
click at [375, 73] on input "False" at bounding box center [378, 70] width 6 height 5
radio input "true"
click at [320, 142] on input "True" at bounding box center [322, 139] width 6 height 5
radio input "true"
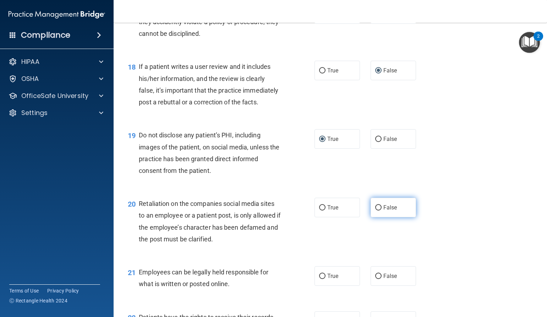
click at [375, 210] on input "False" at bounding box center [378, 207] width 6 height 5
radio input "true"
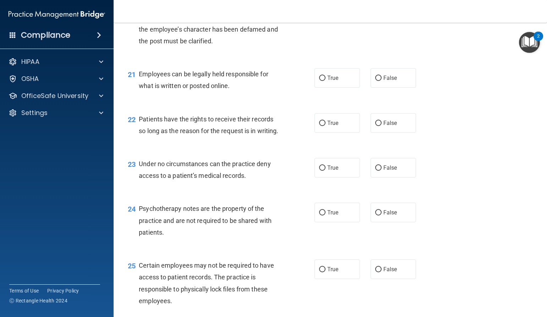
scroll to position [1380, 0]
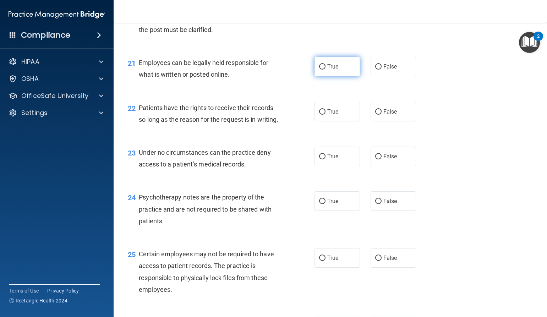
click at [320, 70] on input "True" at bounding box center [322, 66] width 6 height 5
radio input "true"
click at [376, 115] on input "False" at bounding box center [378, 111] width 6 height 5
radio input "true"
click at [375, 159] on input "False" at bounding box center [378, 156] width 6 height 5
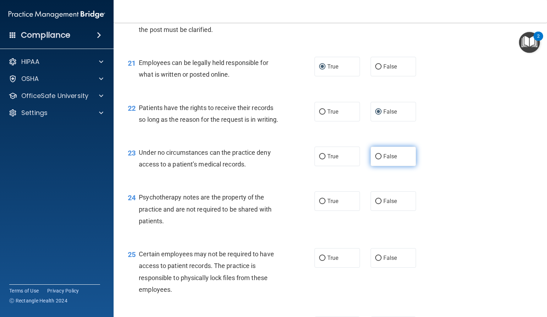
radio input "true"
click at [319, 204] on input "True" at bounding box center [322, 201] width 6 height 5
radio input "true"
click at [319, 261] on input "True" at bounding box center [322, 257] width 6 height 5
radio input "true"
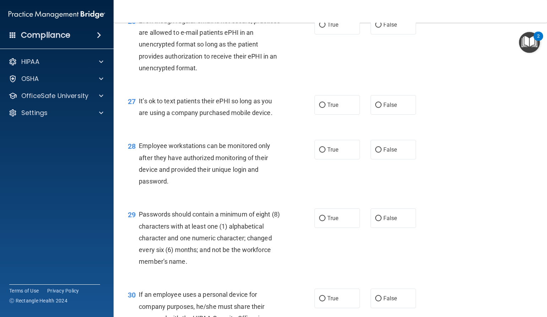
scroll to position [1682, 0]
click at [319, 27] on input "True" at bounding box center [322, 24] width 6 height 5
radio input "true"
click at [375, 108] on input "False" at bounding box center [378, 104] width 6 height 5
radio input "true"
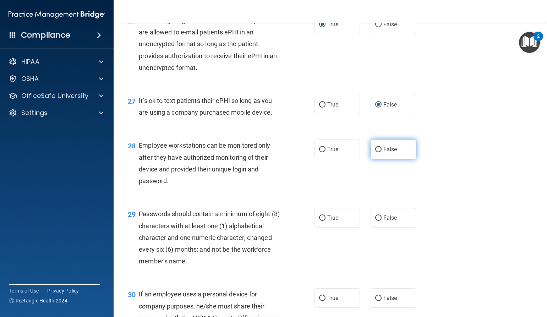
click at [375, 152] on input "False" at bounding box center [378, 149] width 6 height 5
radio input "true"
click at [319, 221] on input "True" at bounding box center [322, 217] width 6 height 5
radio input "true"
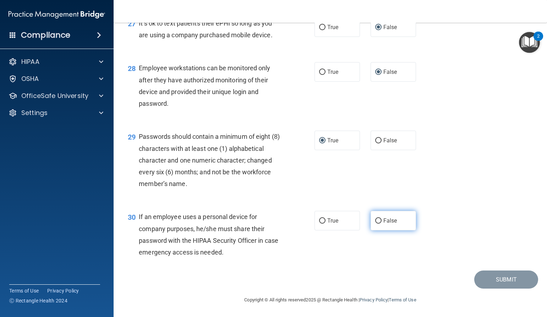
click at [375, 223] on input "False" at bounding box center [378, 220] width 6 height 5
radio input "true"
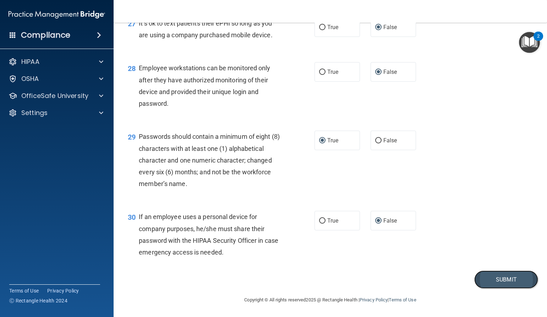
click at [488, 283] on button "Submit" at bounding box center [506, 279] width 64 height 18
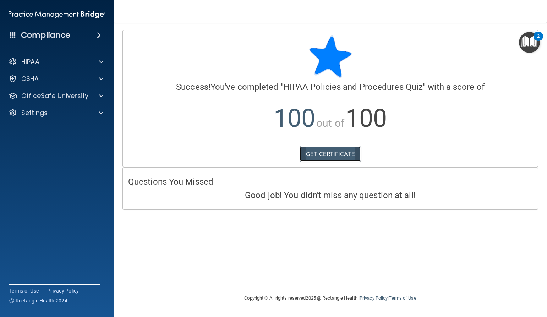
click at [338, 153] on link "GET CERTIFICATE" at bounding box center [330, 154] width 61 height 16
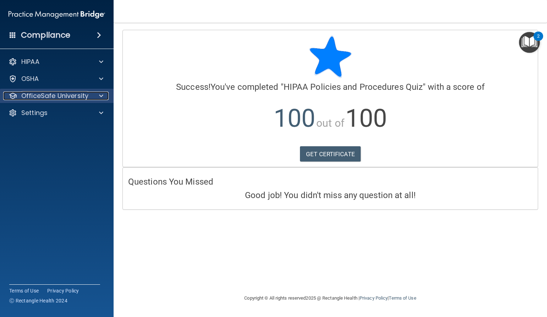
click at [100, 95] on span at bounding box center [101, 96] width 4 height 9
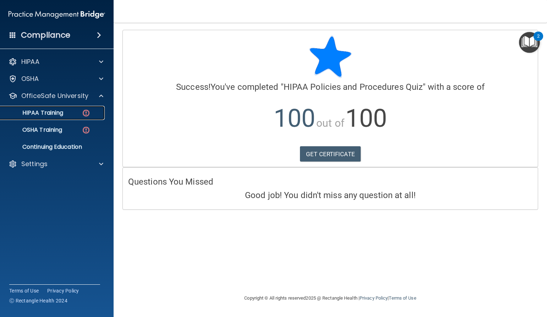
click at [57, 115] on p "HIPAA Training" at bounding box center [34, 112] width 59 height 7
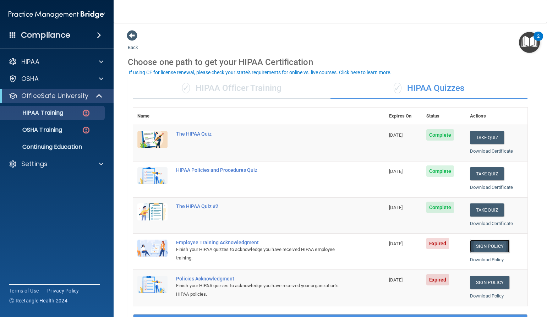
click at [476, 247] on link "Sign Policy" at bounding box center [489, 246] width 39 height 13
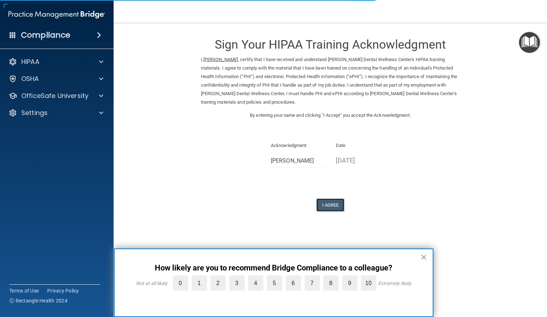
click at [332, 203] on button "I Agree" at bounding box center [330, 204] width 28 height 13
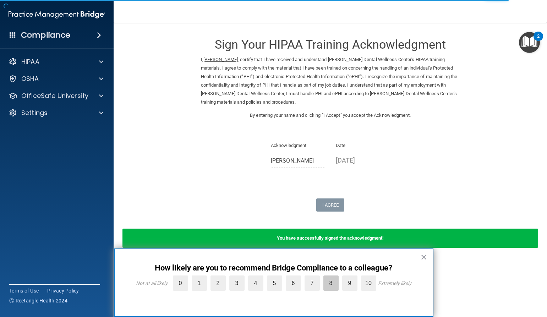
click at [333, 283] on label "8" at bounding box center [330, 282] width 15 height 15
click at [314, 277] on input "8" at bounding box center [314, 277] width 0 height 0
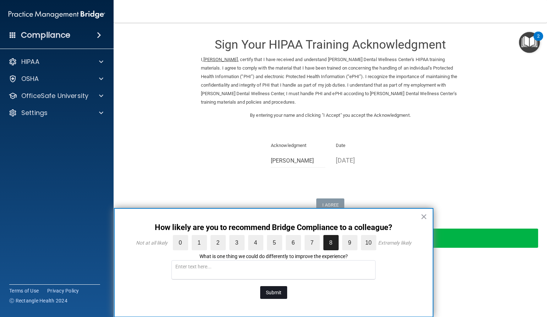
click at [275, 291] on button "Submit" at bounding box center [273, 292] width 27 height 13
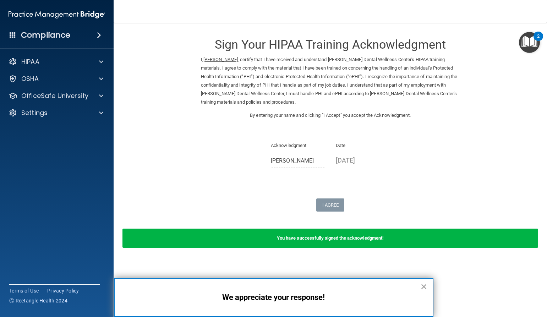
click at [423, 285] on button "×" at bounding box center [423, 286] width 7 height 11
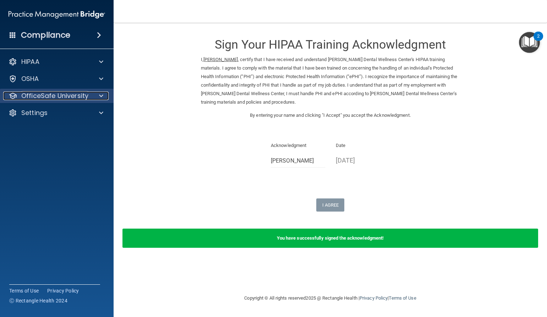
click at [100, 93] on span at bounding box center [101, 96] width 4 height 9
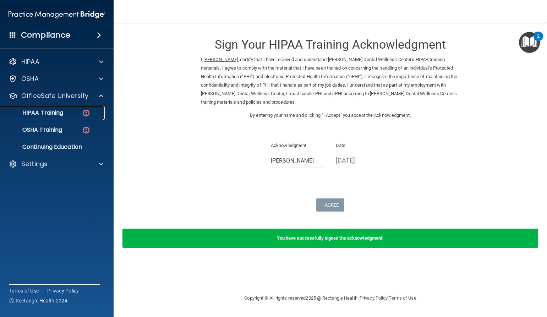
click at [53, 114] on p "HIPAA Training" at bounding box center [34, 112] width 59 height 7
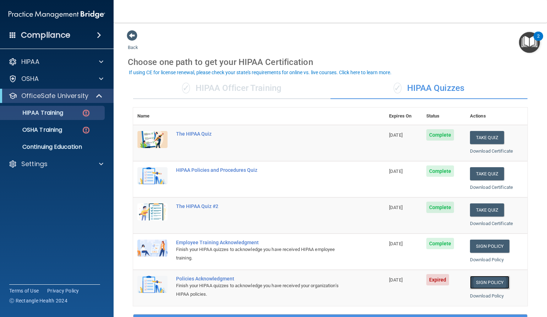
click at [477, 283] on link "Sign Policy" at bounding box center [489, 282] width 39 height 13
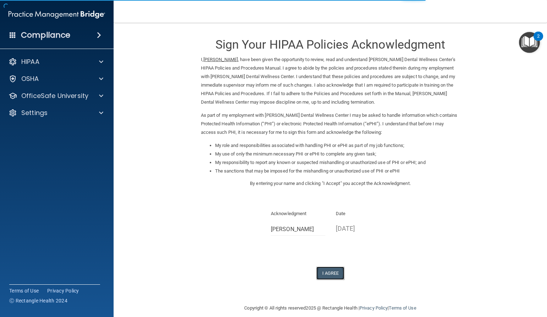
click at [323, 275] on button "I Agree" at bounding box center [330, 272] width 28 height 13
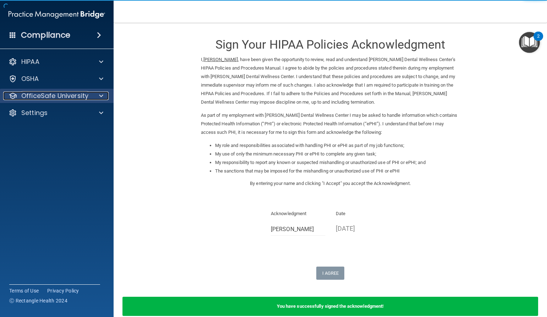
click at [103, 94] on span at bounding box center [101, 96] width 4 height 9
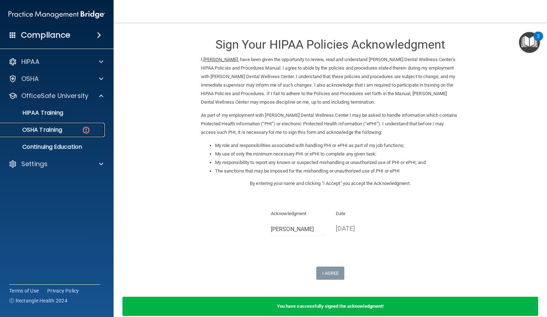
click at [46, 131] on p "OSHA Training" at bounding box center [33, 129] width 57 height 7
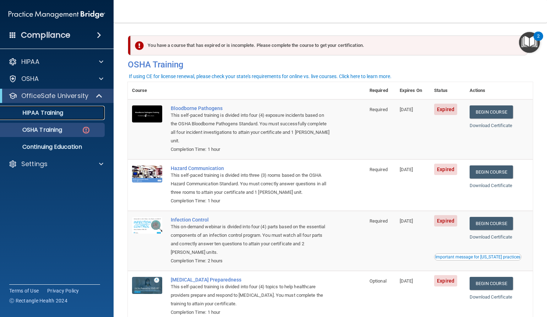
click at [43, 113] on p "HIPAA Training" at bounding box center [34, 112] width 59 height 7
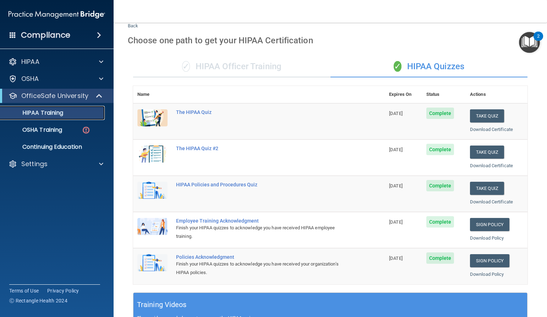
scroll to position [4, 0]
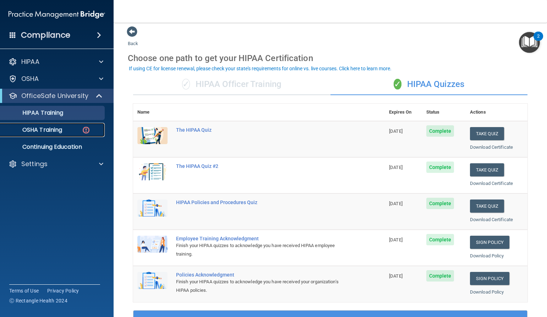
click at [50, 130] on p "OSHA Training" at bounding box center [33, 129] width 57 height 7
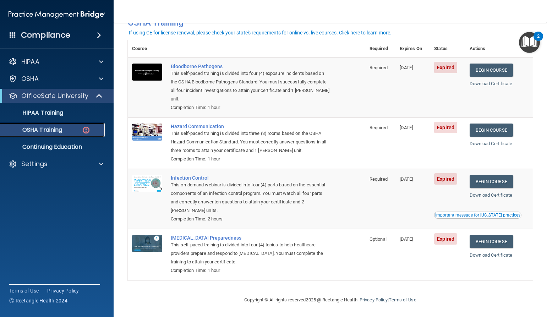
scroll to position [31, 0]
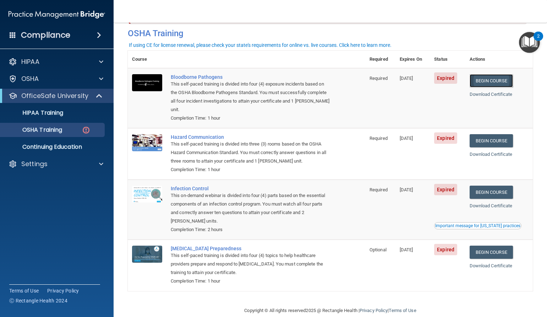
click at [486, 78] on link "Begin Course" at bounding box center [490, 80] width 43 height 13
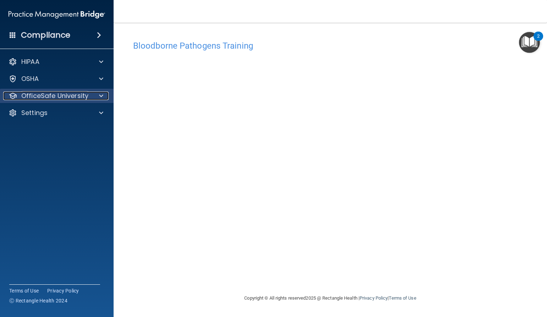
click at [101, 97] on span at bounding box center [101, 96] width 4 height 9
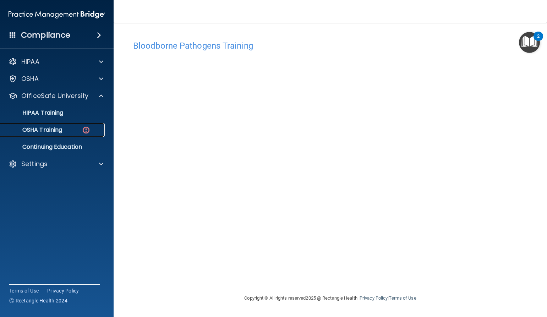
click at [45, 127] on p "OSHA Training" at bounding box center [33, 129] width 57 height 7
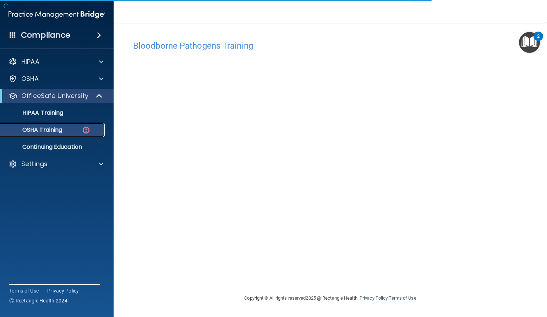
click at [55, 131] on p "OSHA Training" at bounding box center [33, 129] width 57 height 7
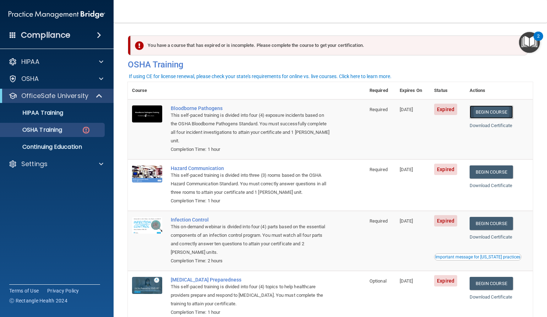
click at [486, 114] on link "Begin Course" at bounding box center [490, 111] width 43 height 13
